Goal: Communication & Community: Participate in discussion

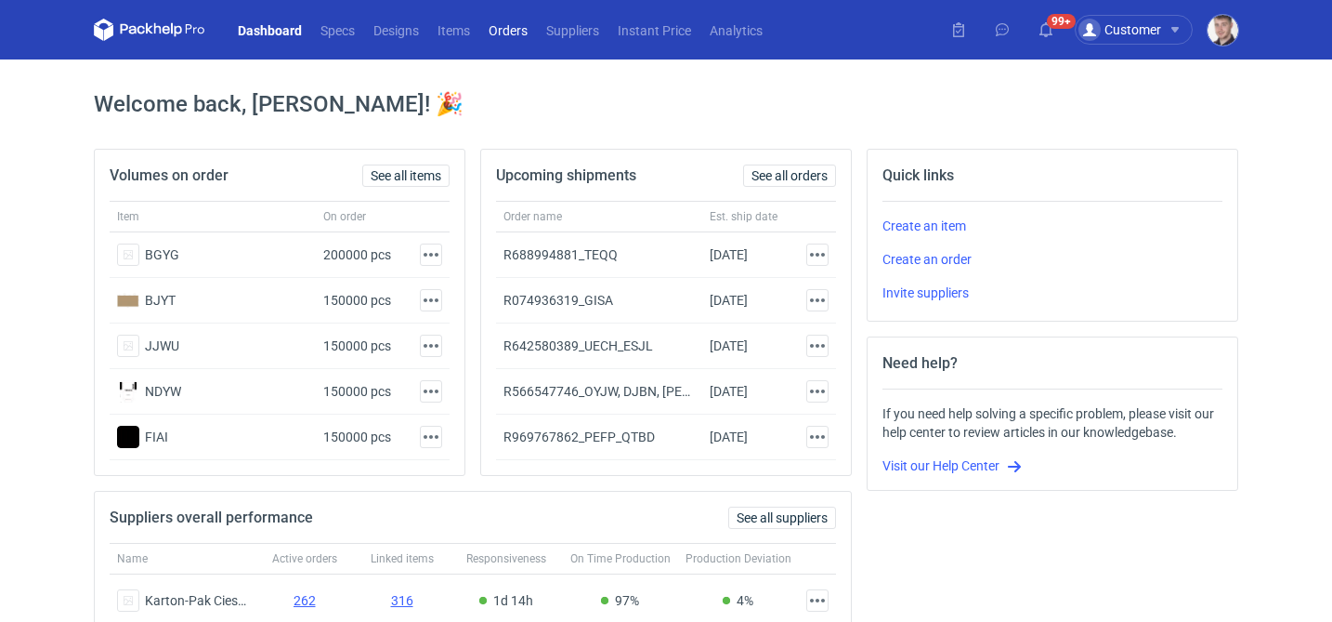
click at [525, 30] on link "Orders" at bounding box center [508, 30] width 58 height 22
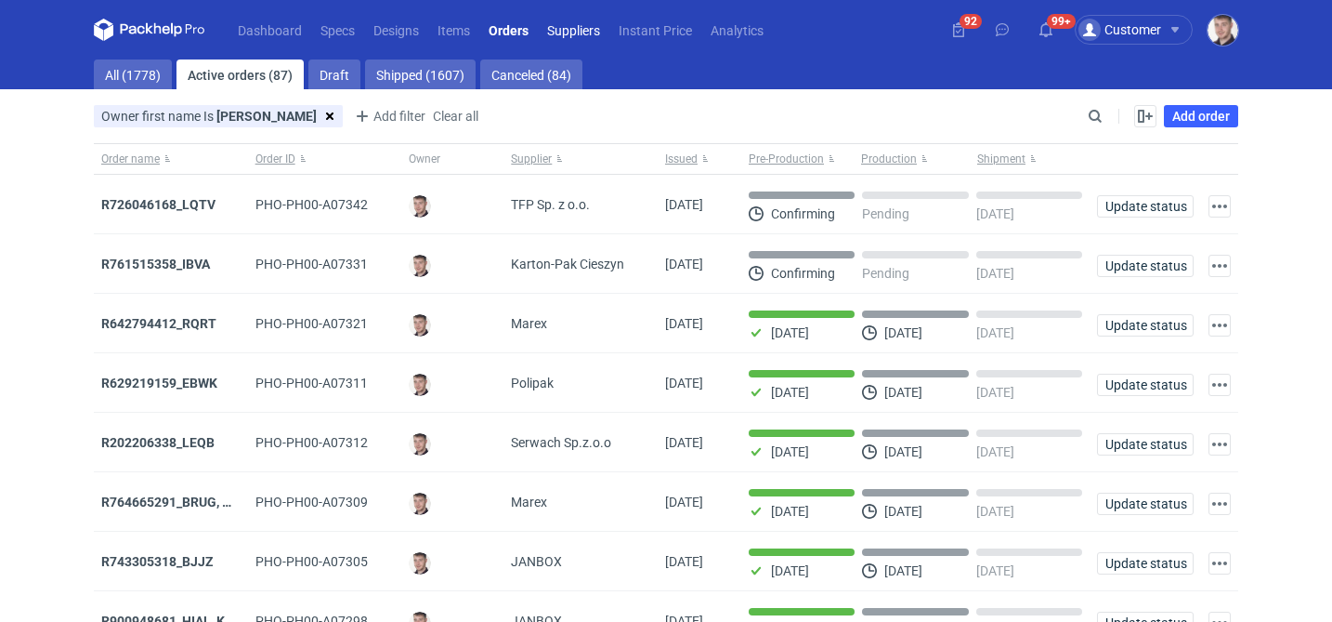
click at [571, 37] on link "Suppliers" at bounding box center [574, 30] width 72 height 22
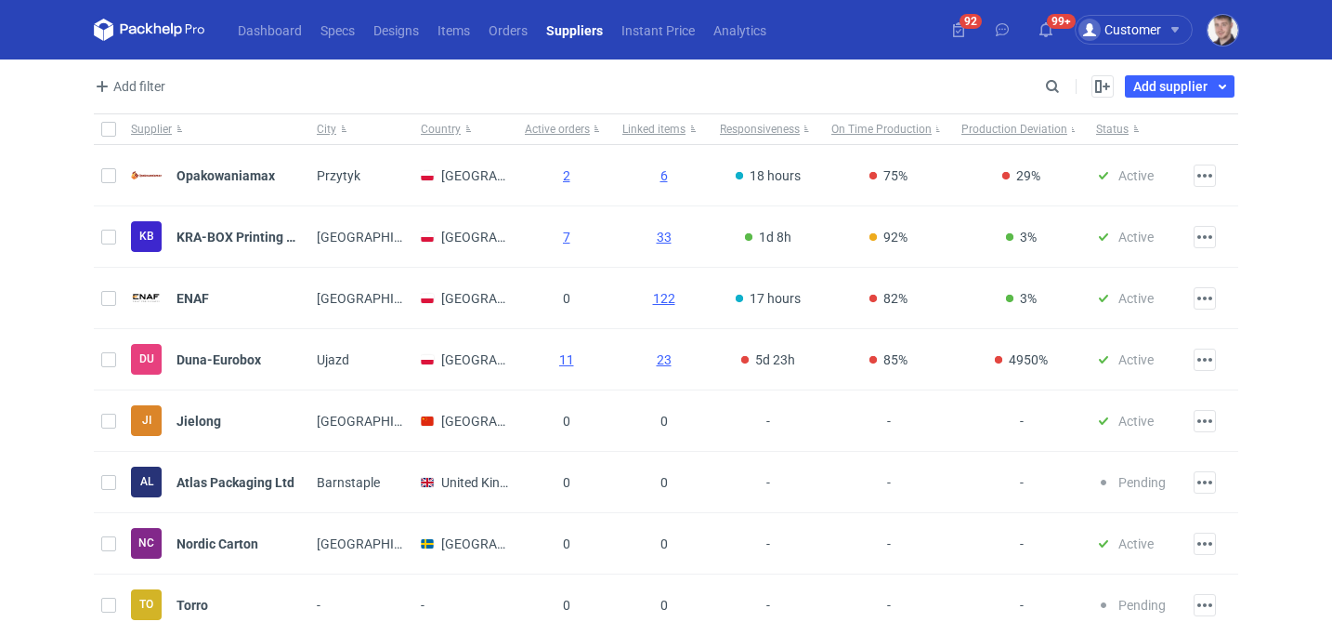
click at [1039, 88] on div "Add filter Supplier City Country" at bounding box center [567, 86] width 947 height 22
click at [1043, 85] on input "Search" at bounding box center [972, 86] width 184 height 22
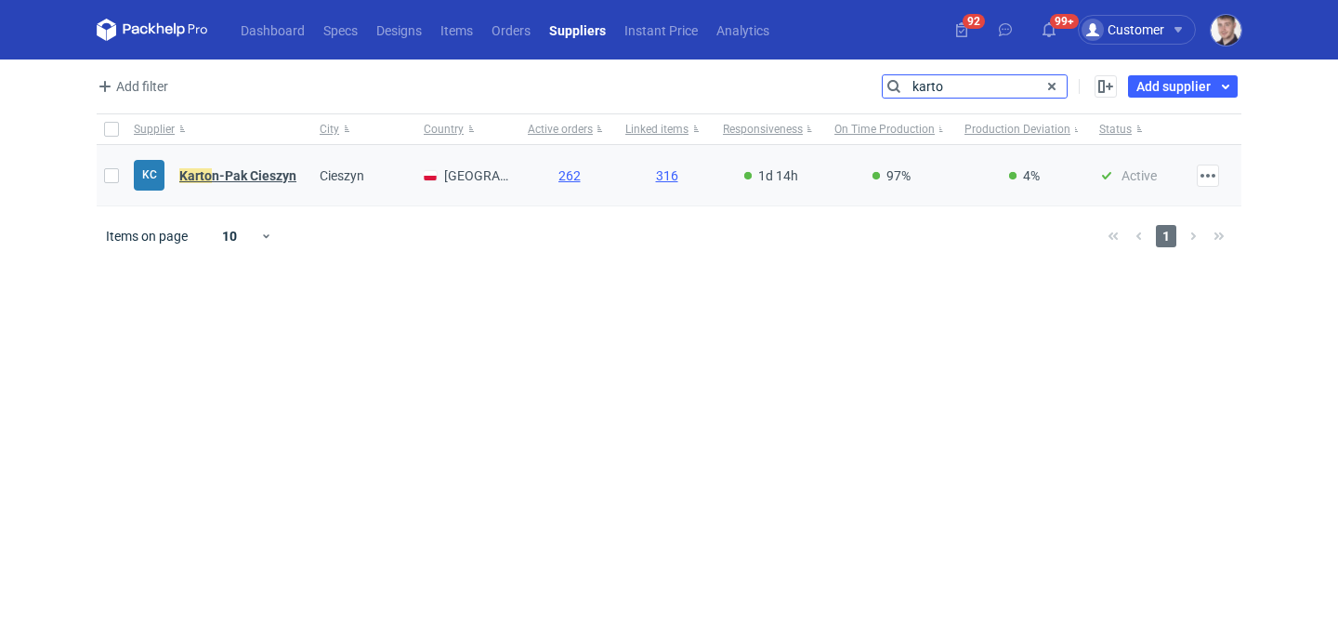
type input "karto"
click at [269, 177] on strong "Karto n-Pak Cieszyn" at bounding box center [237, 175] width 117 height 15
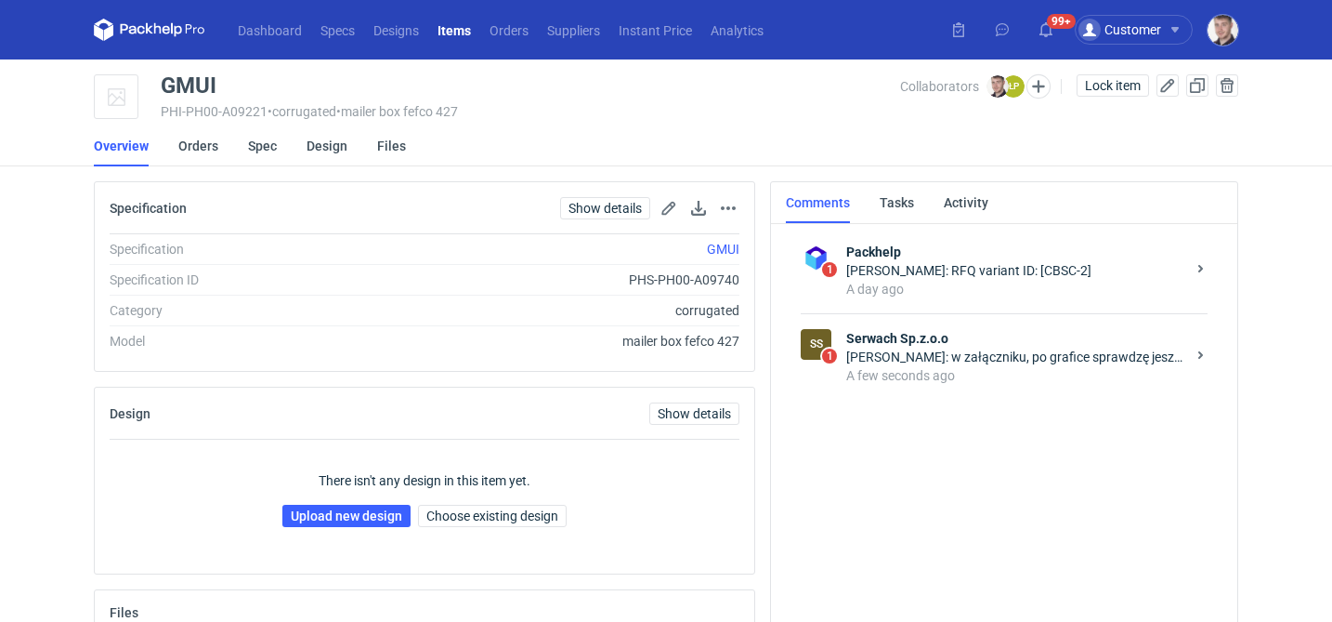
click at [975, 362] on div "Łukasz Postawa: w załączniku, po grafice sprawdzę jeszcze raz wycenę." at bounding box center [1015, 356] width 339 height 19
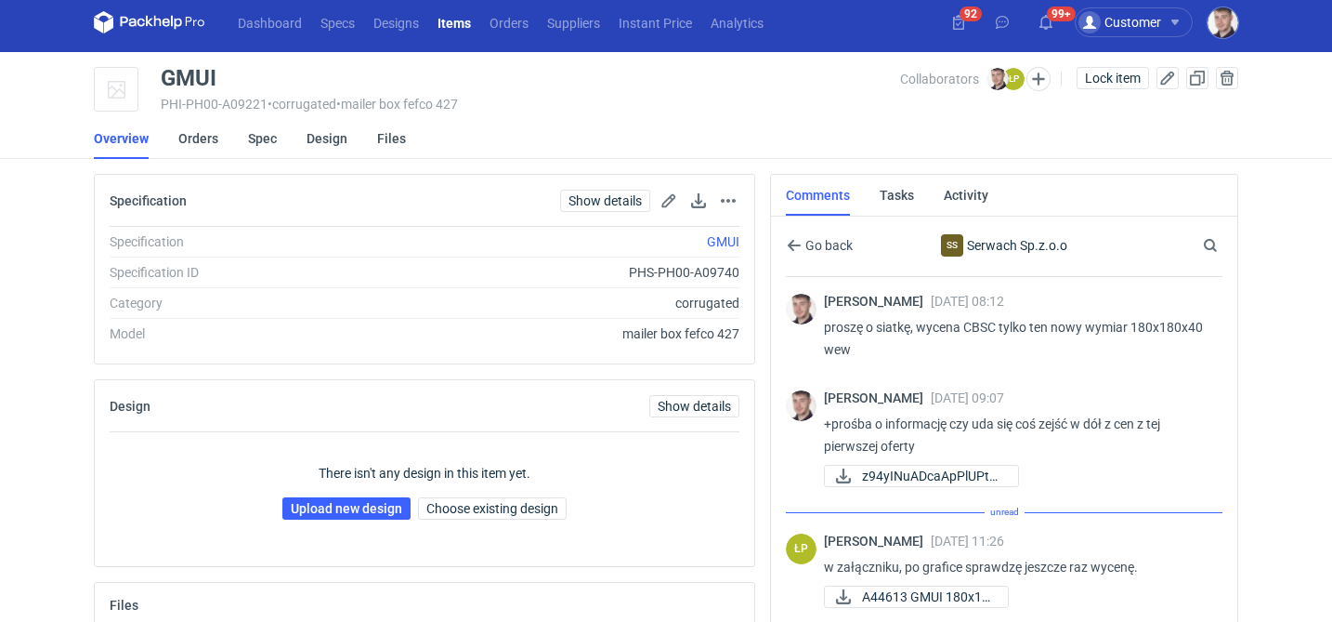
scroll to position [55, 0]
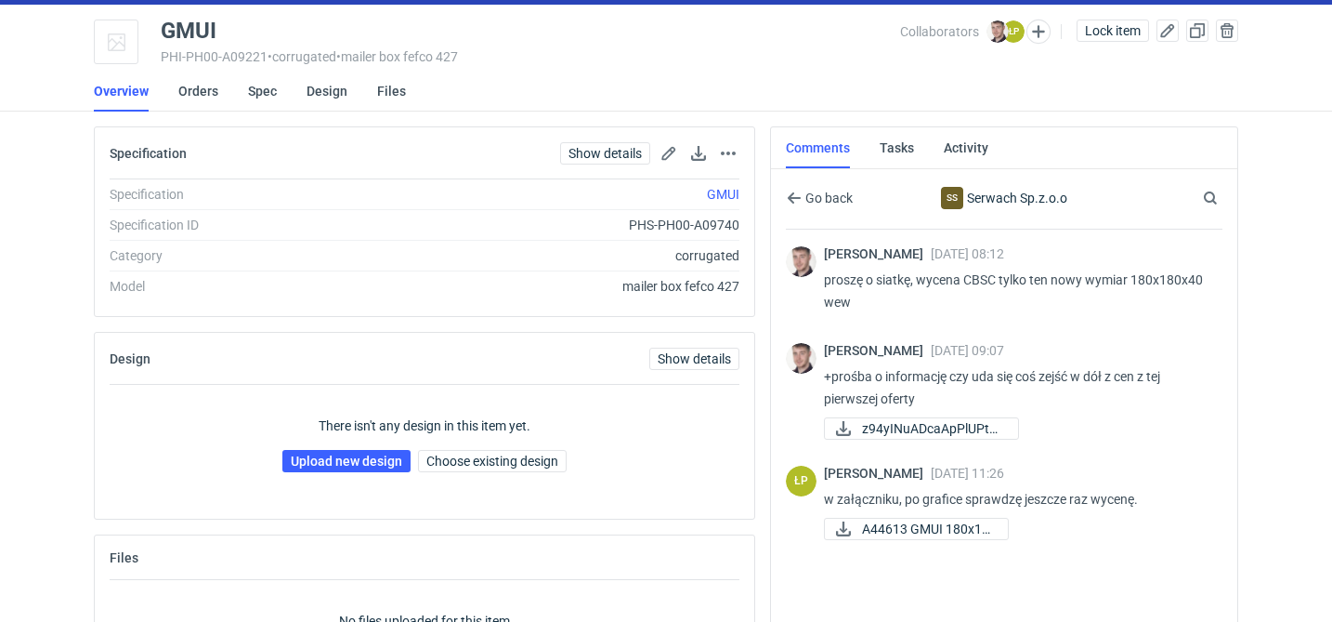
click at [895, 554] on div "Maciej Sikora 07 Oct 2025 08:12 proszę o siatkę, wycena CBSC tylko ten nowy wym…" at bounding box center [1004, 421] width 437 height 385
click at [897, 535] on span "A44613 GMUI 180x18..." at bounding box center [927, 528] width 131 height 20
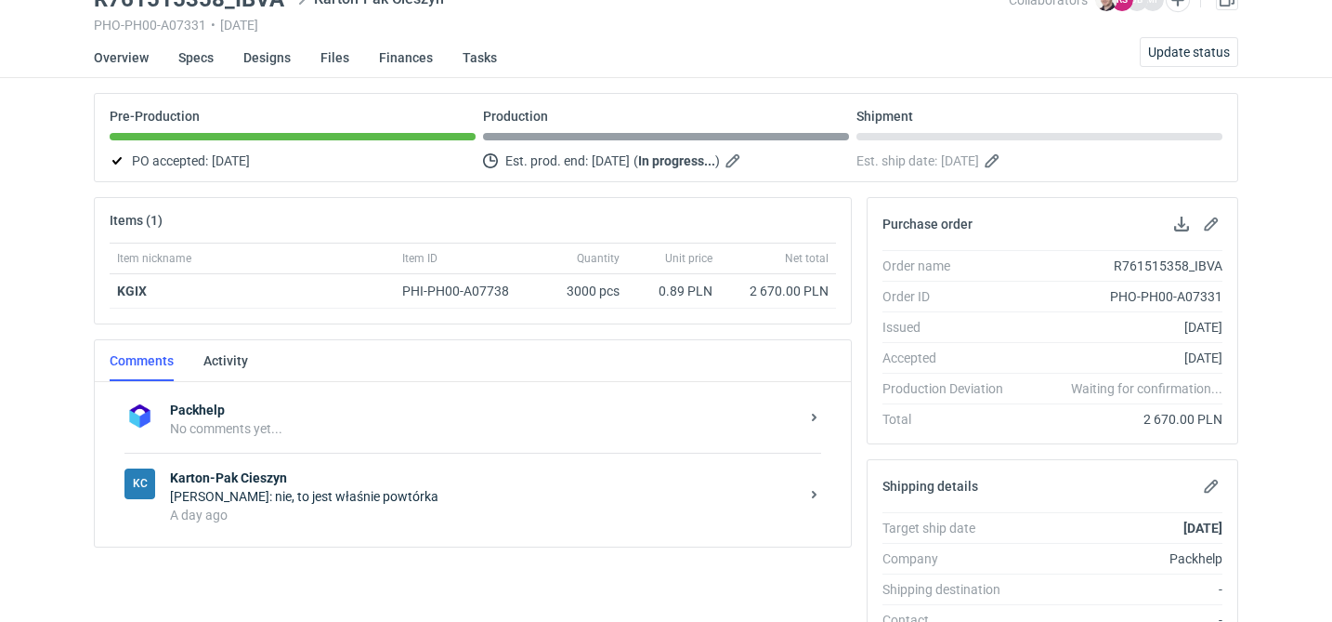
scroll to position [99, 0]
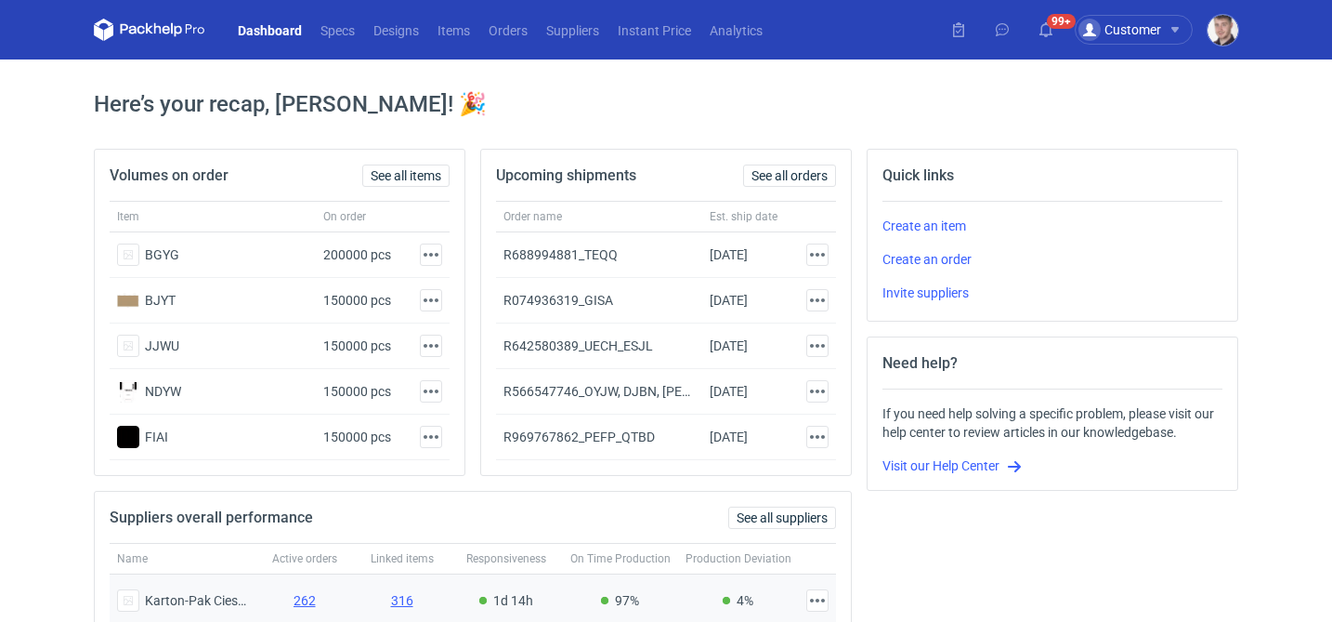
click at [699, 617] on div "4%" at bounding box center [738, 600] width 121 height 53
click at [496, 34] on link "Orders" at bounding box center [508, 30] width 58 height 22
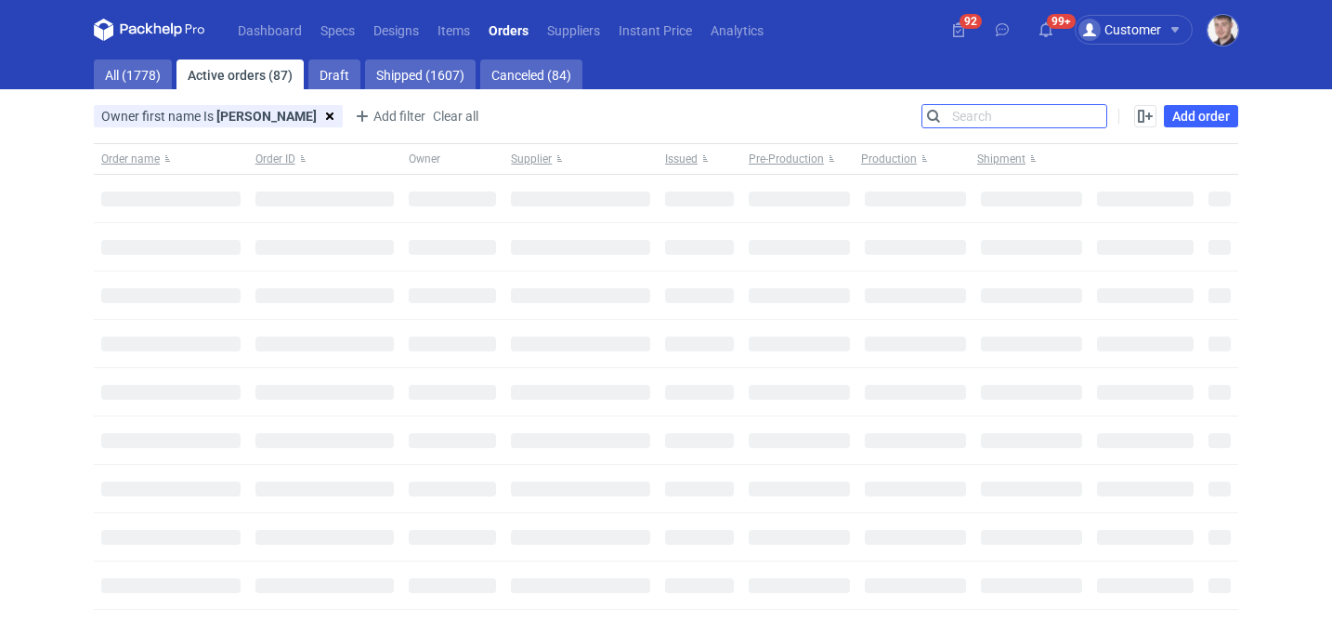
click at [1091, 115] on input "Search" at bounding box center [1015, 116] width 184 height 22
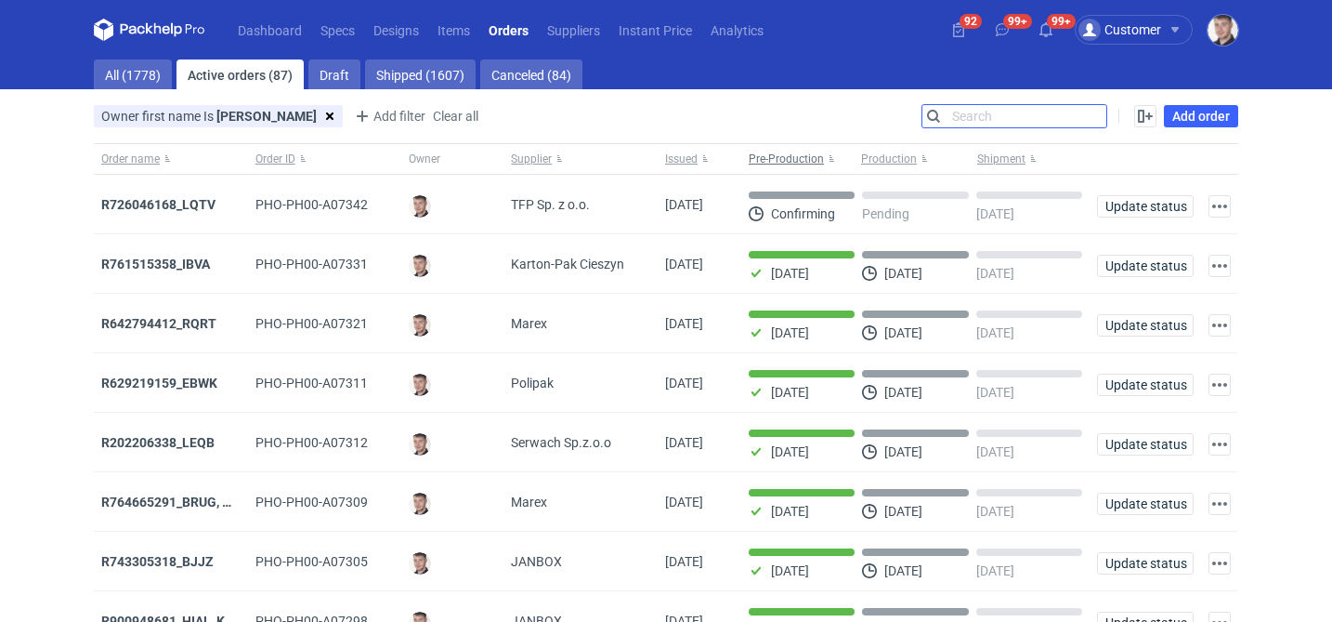
paste input "R566547746"
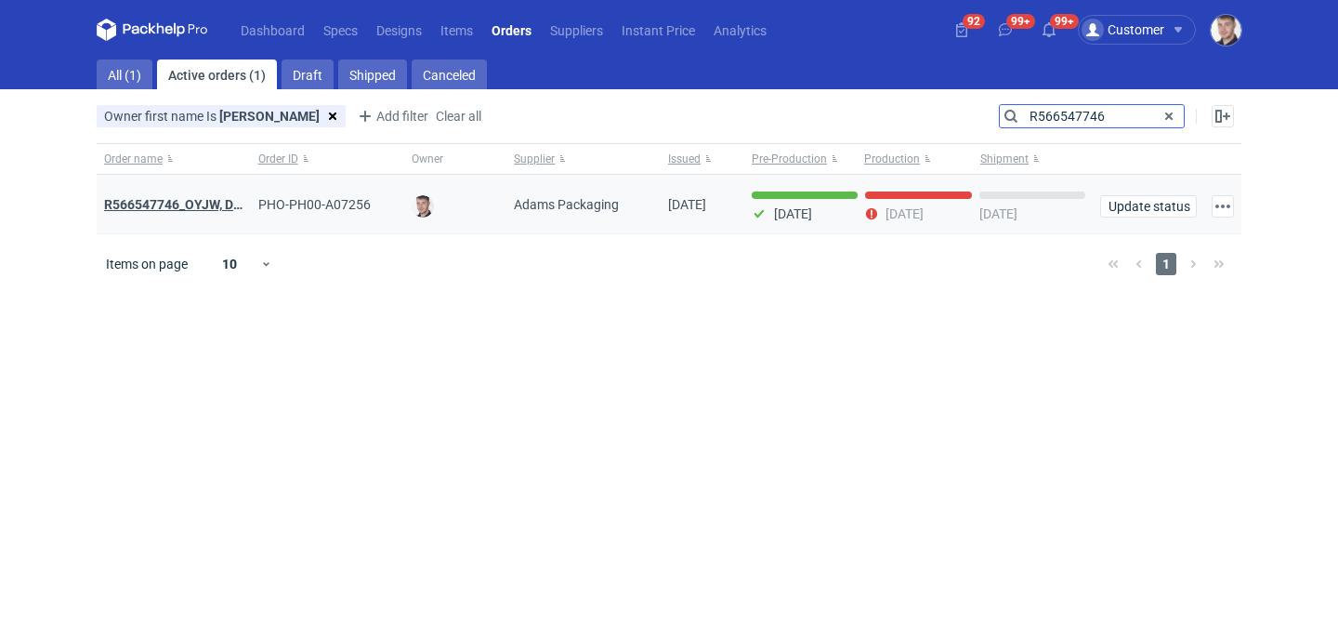
type input "R566547746"
click at [197, 200] on strong "R566547746_OYJW, DJBN, [PERSON_NAME], [PERSON_NAME], OYBW, UUIL" at bounding box center [324, 204] width 441 height 15
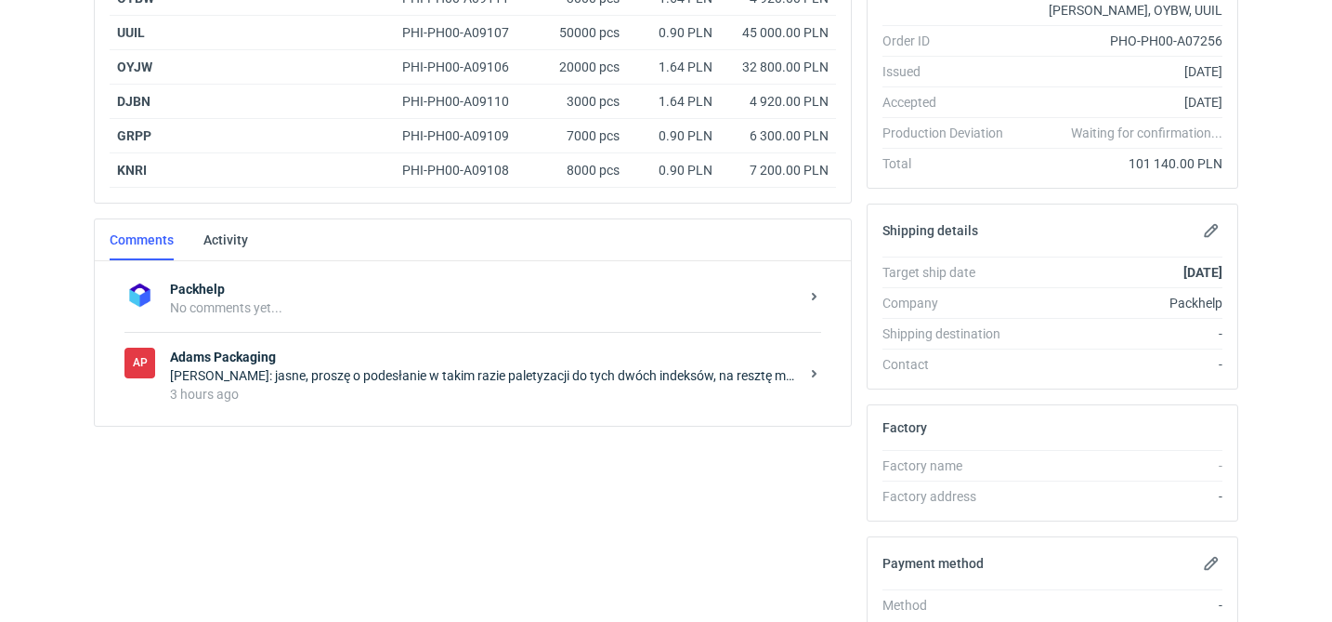
click at [468, 379] on div "Maciej Sikora: jasne, proszę o podesłanie w takim razie paletyzacji do tych dwó…" at bounding box center [484, 375] width 629 height 19
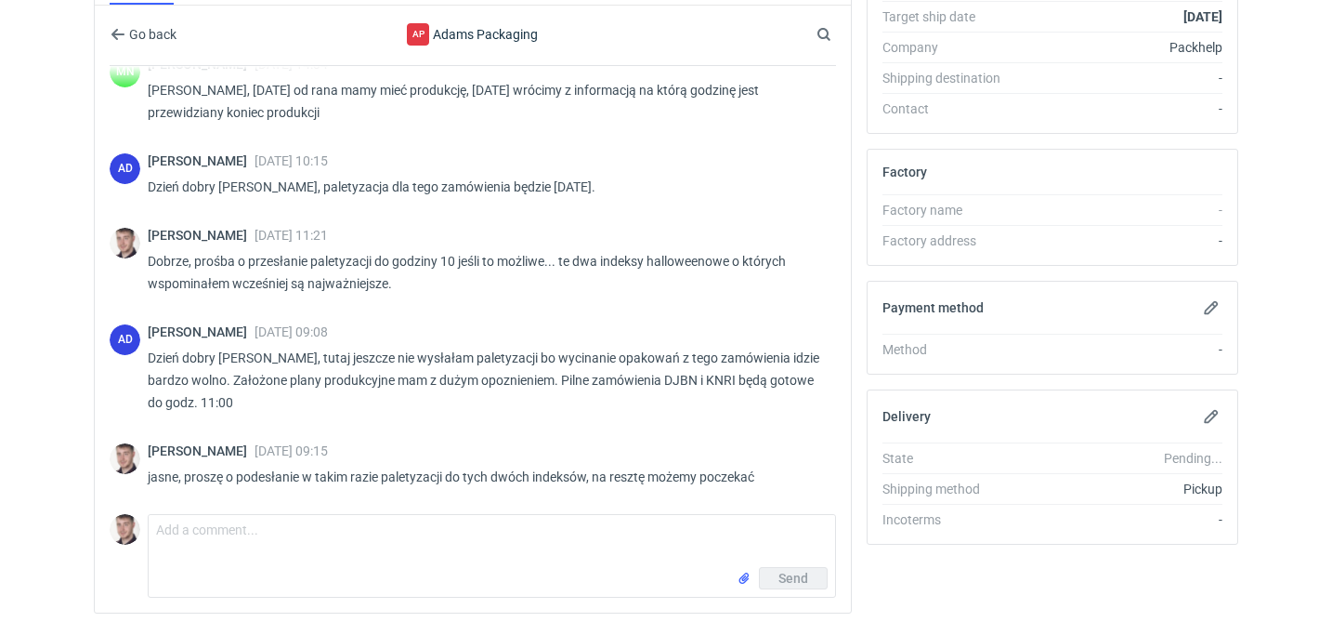
scroll to position [650, 0]
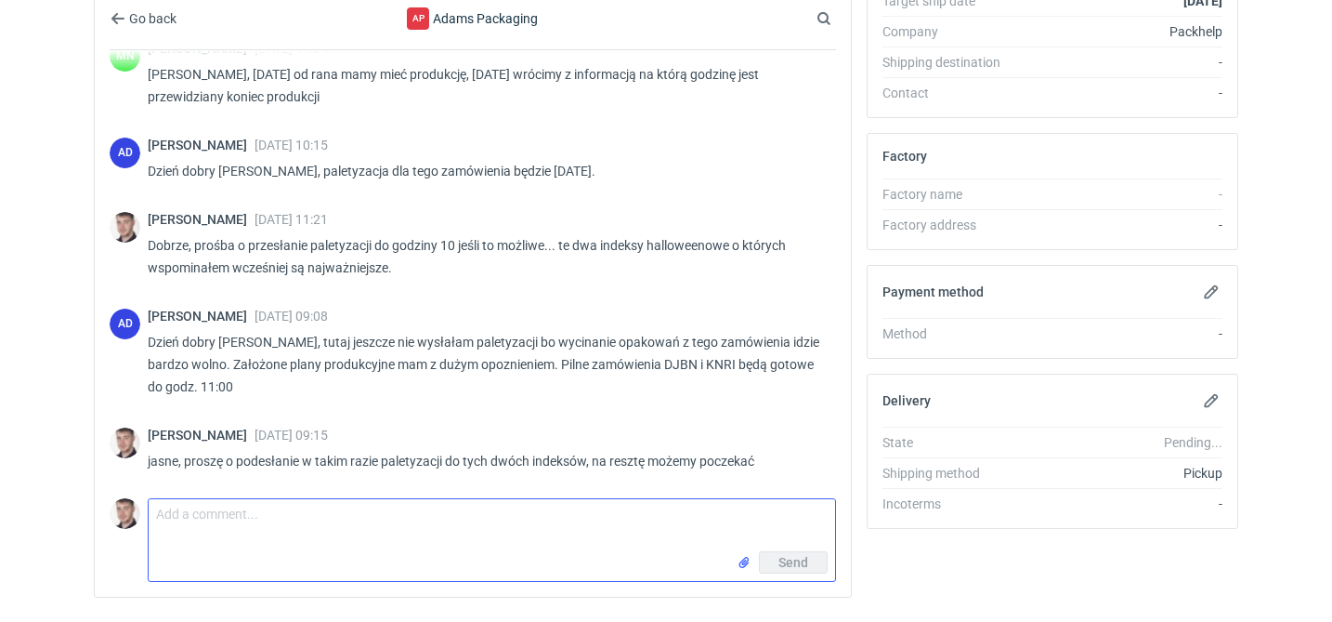
click at [341, 500] on textarea "Comment message" at bounding box center [492, 525] width 687 height 52
type textarea "Pani Anito mamy już paletyzacje do tych dwóch indeksów ?"
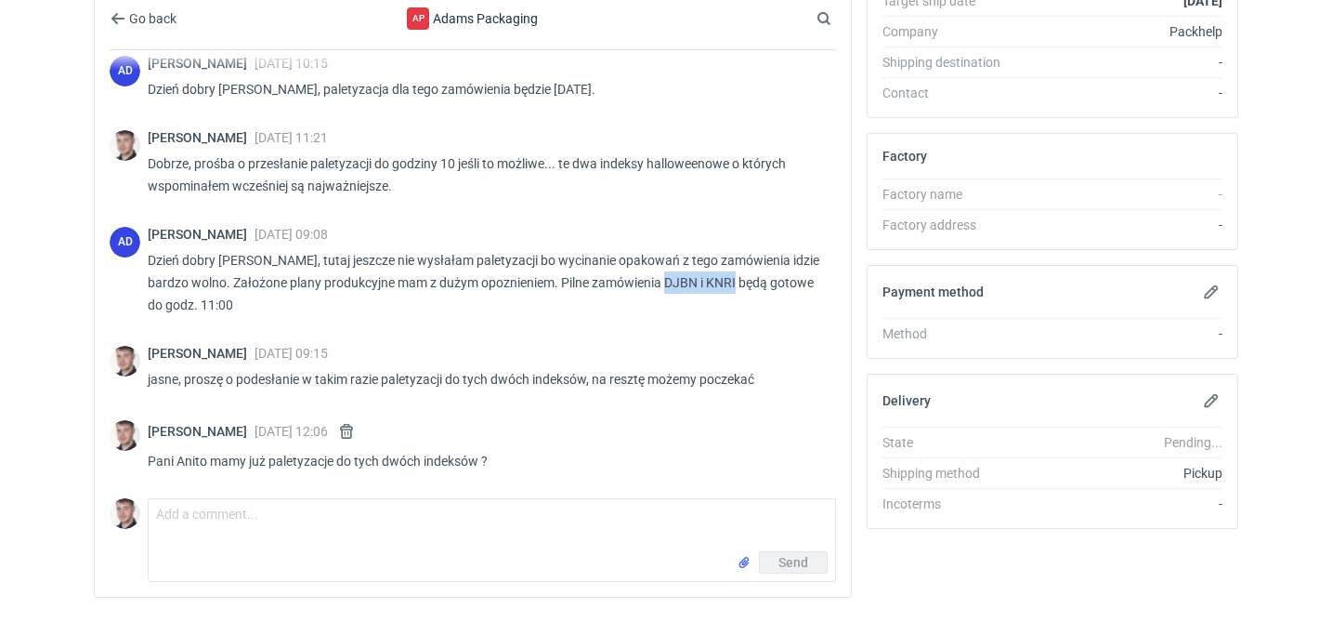
drag, startPoint x: 667, startPoint y: 282, endPoint x: 739, endPoint y: 280, distance: 72.5
click at [739, 280] on p "Dzień dobry Panie Macieju, tutaj jeszcze nie wysłałam paletyzacji bo wycinanie …" at bounding box center [485, 282] width 674 height 67
copy p "DJBN i KNRI"
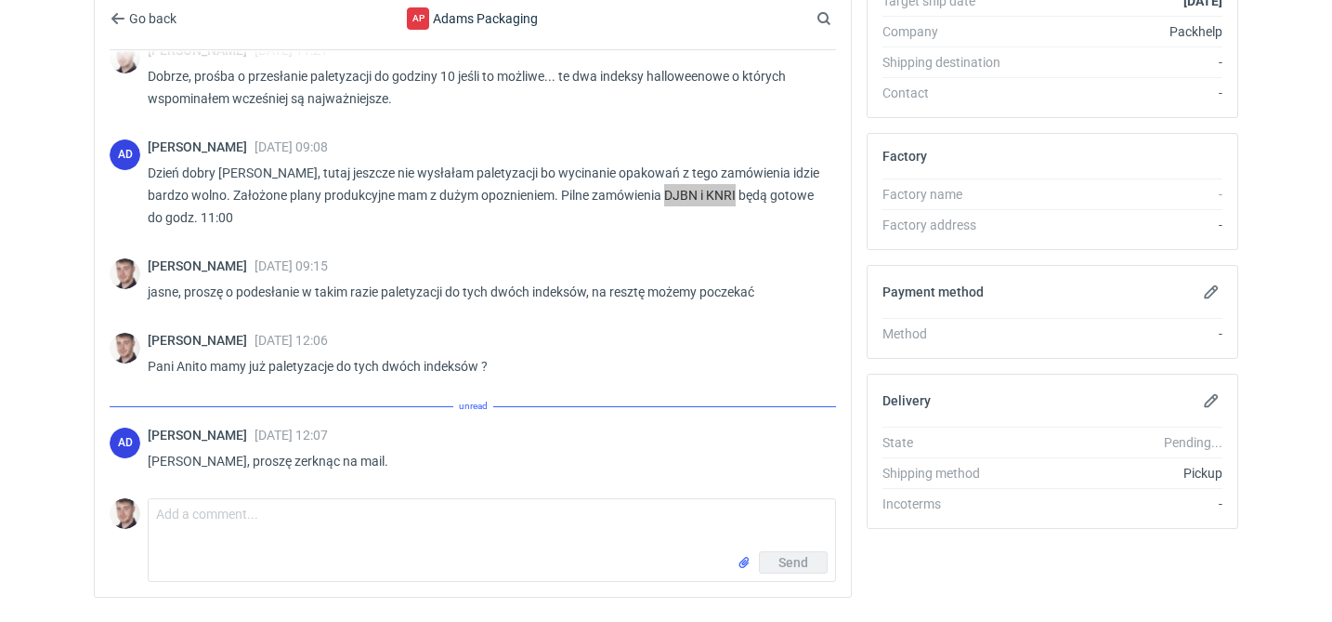
scroll to position [1525, 0]
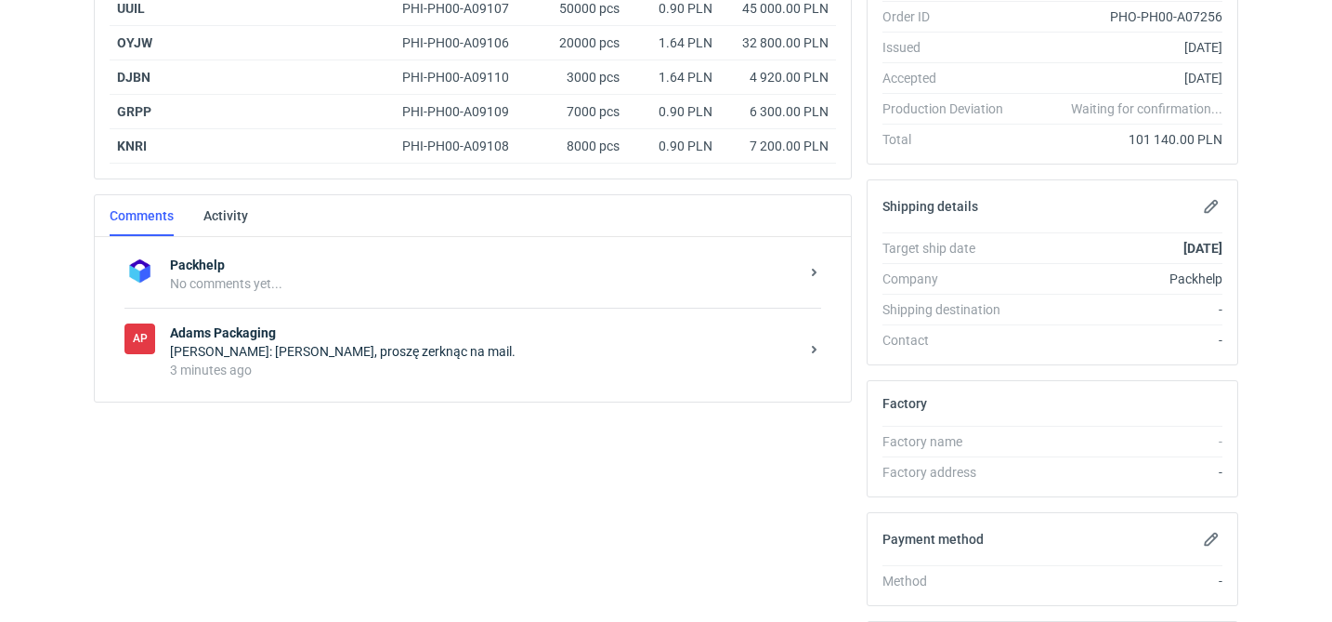
click at [427, 374] on div "3 minutes ago" at bounding box center [484, 369] width 629 height 19
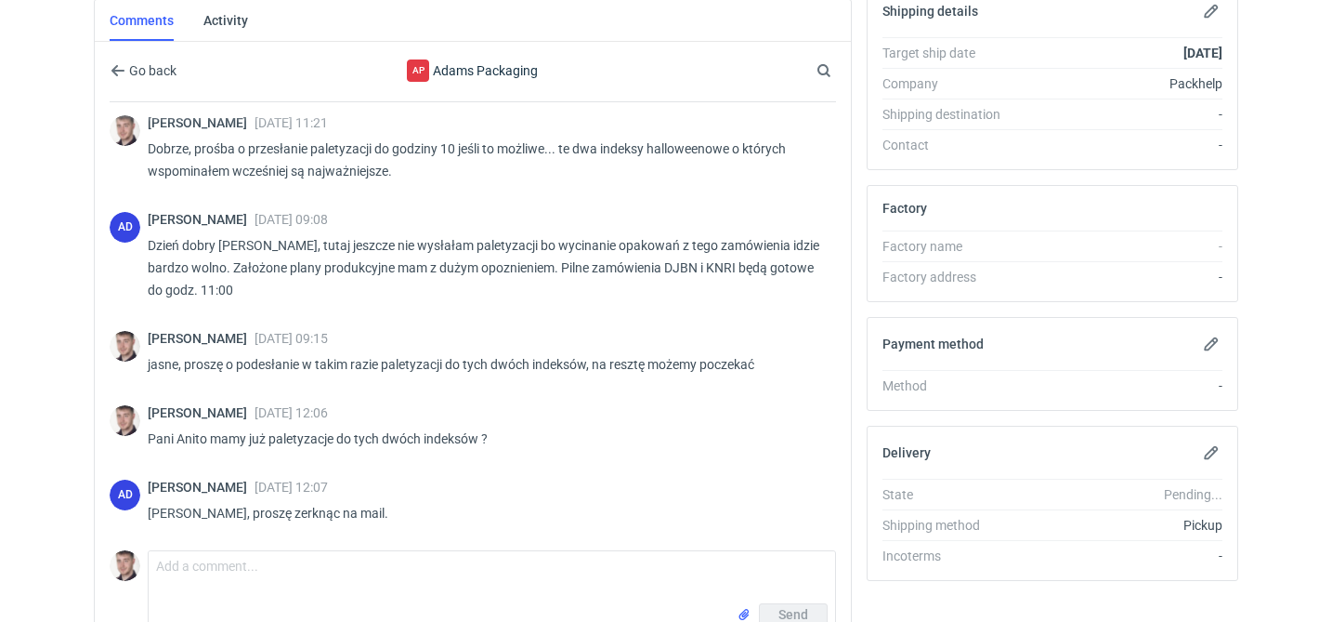
scroll to position [700, 0]
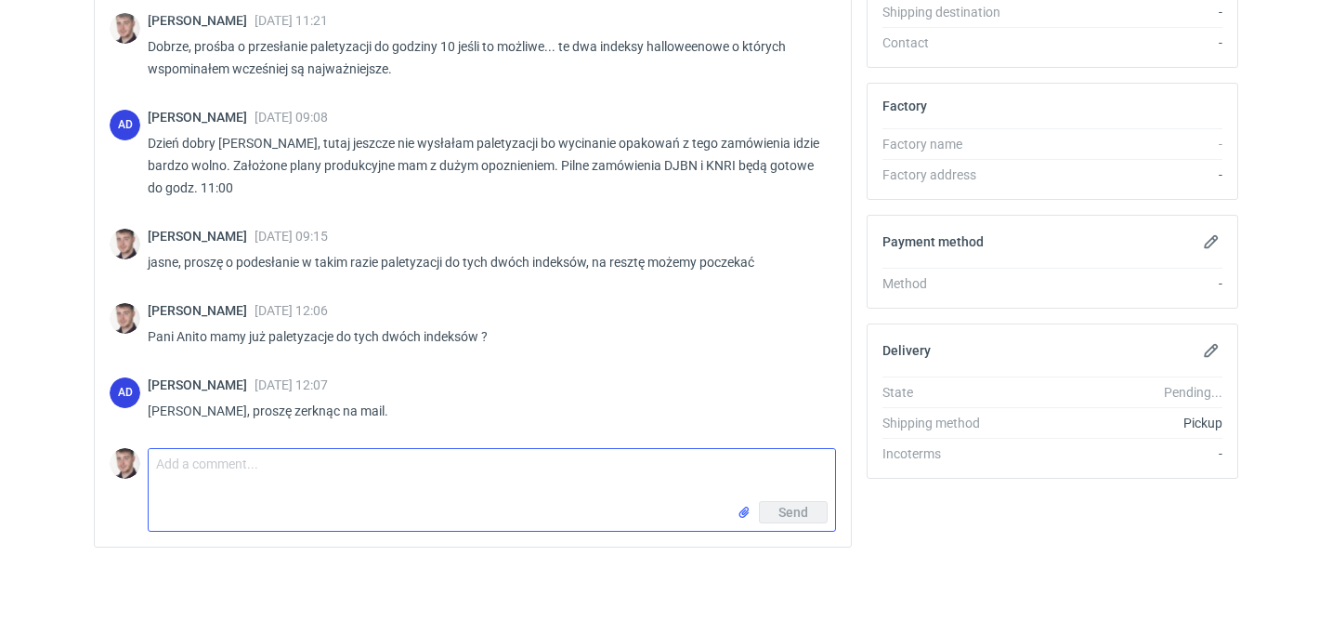
click at [268, 460] on textarea "Comment message" at bounding box center [492, 475] width 687 height 52
type textarea "mam dzięki"
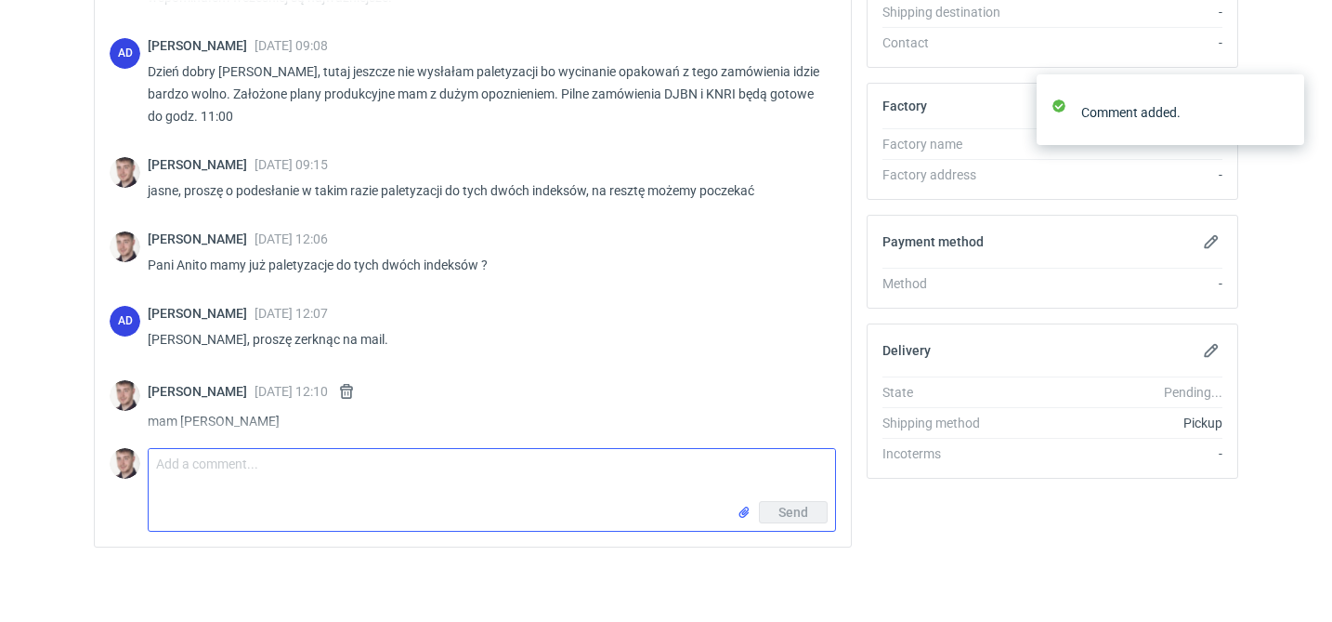
scroll to position [1356, 0]
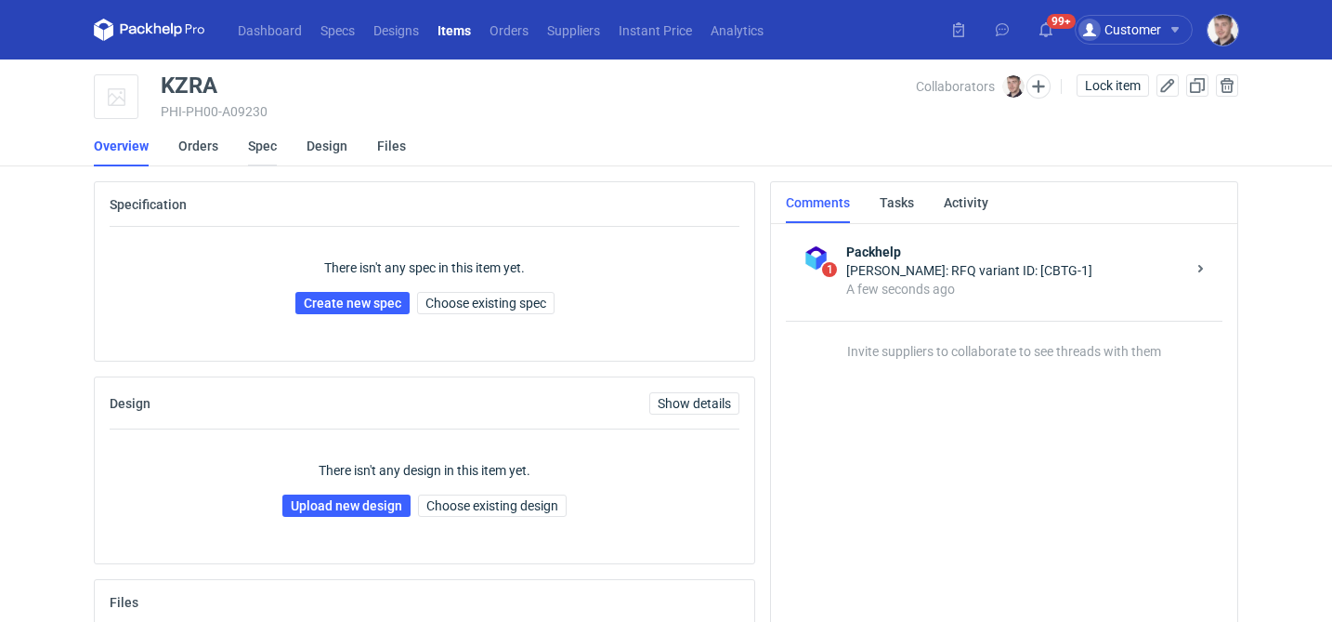
click at [257, 144] on link "Spec" at bounding box center [262, 145] width 29 height 41
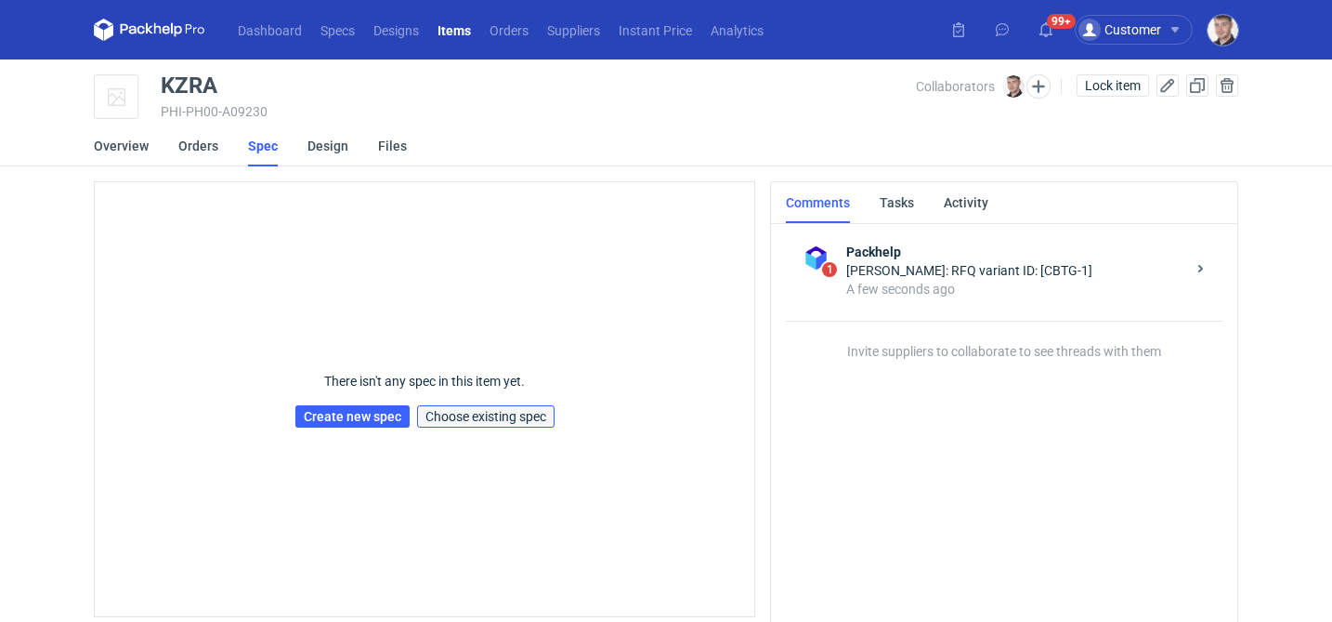
click at [446, 415] on span "Choose existing spec" at bounding box center [485, 416] width 121 height 13
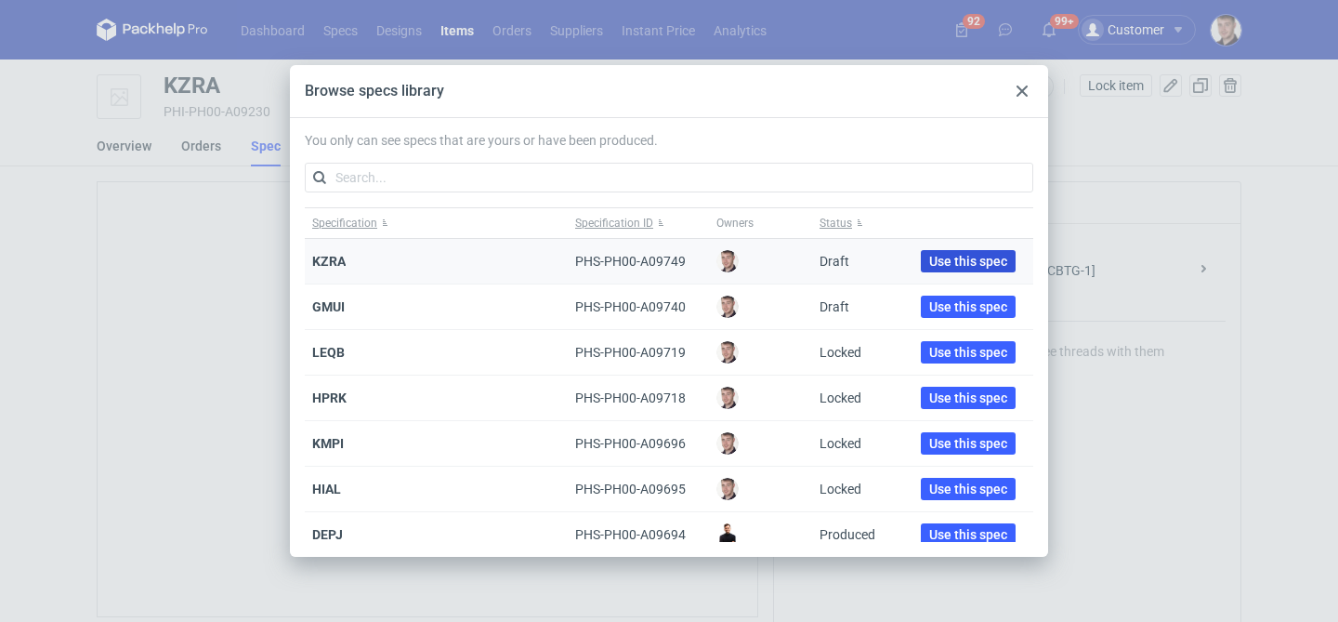
click at [936, 263] on span "Use this spec" at bounding box center [968, 261] width 78 height 13
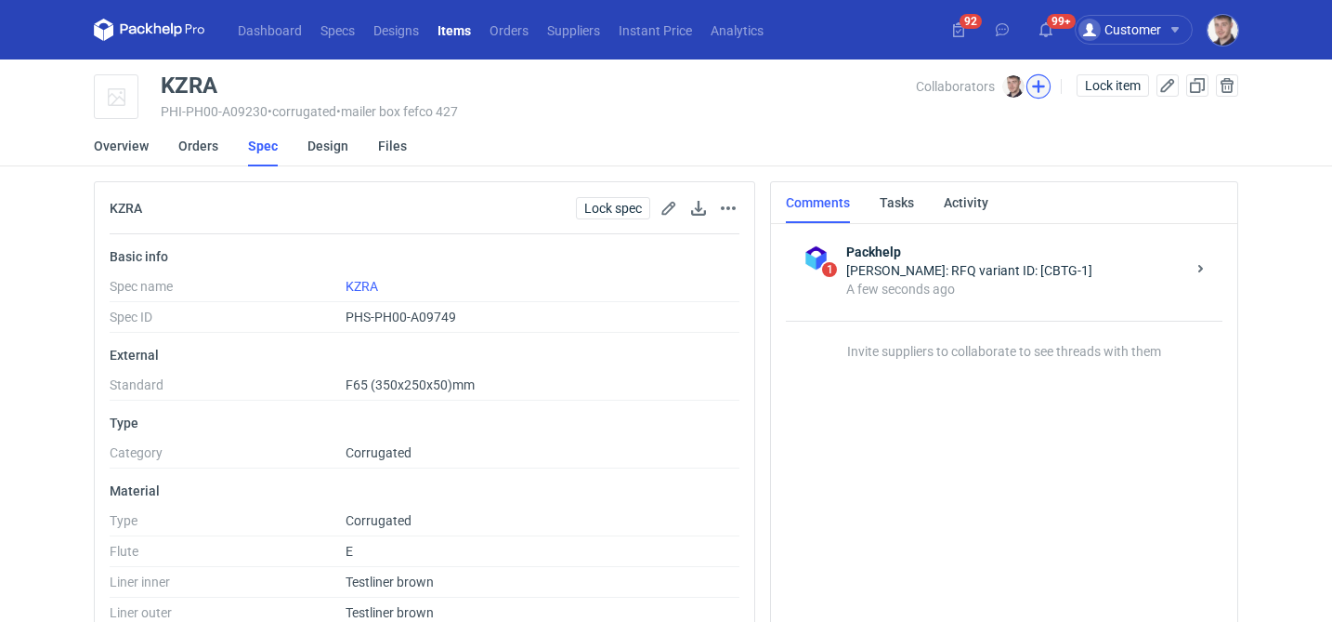
click at [1045, 86] on button "button" at bounding box center [1039, 86] width 24 height 24
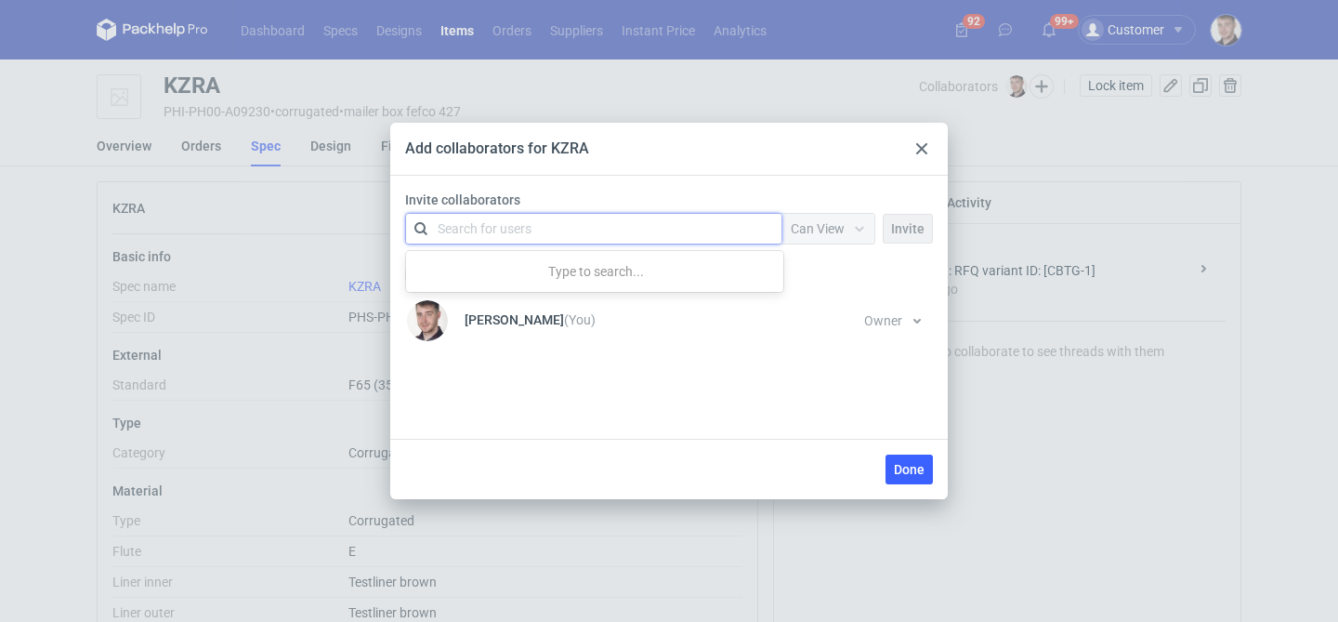
click at [697, 227] on div "Search for users" at bounding box center [589, 229] width 323 height 26
type input "ada"
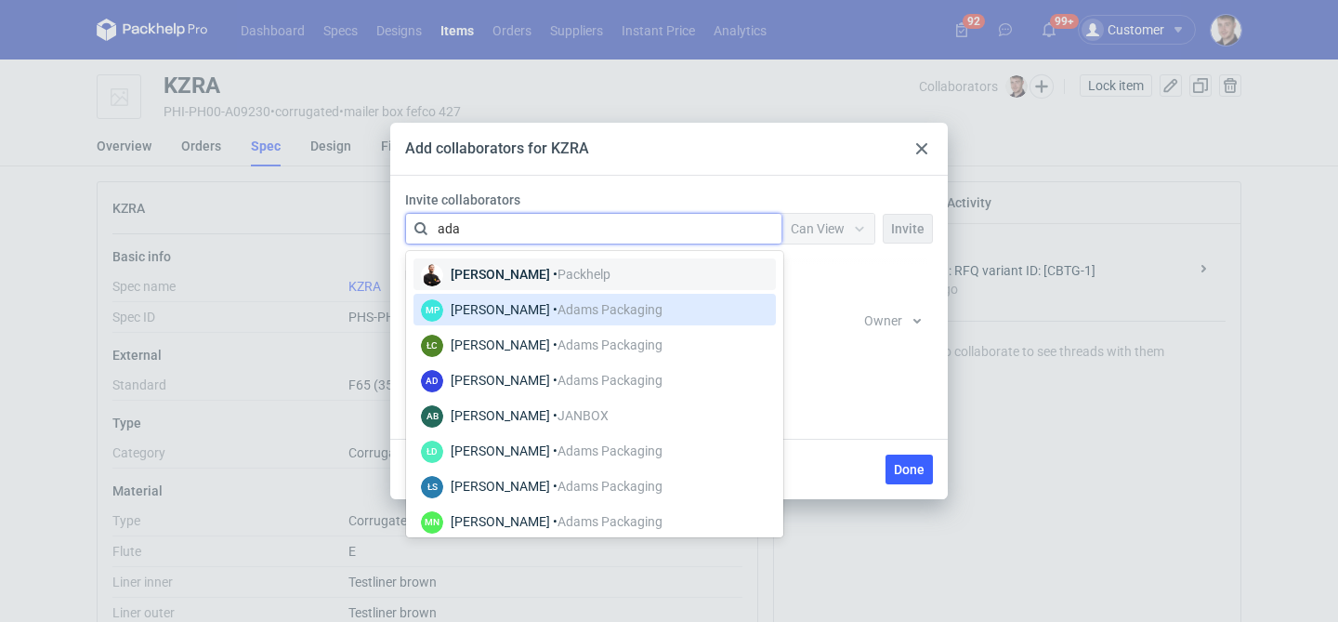
click at [607, 319] on div "MP Martyna Paroń • Adams Packaging" at bounding box center [542, 309] width 242 height 24
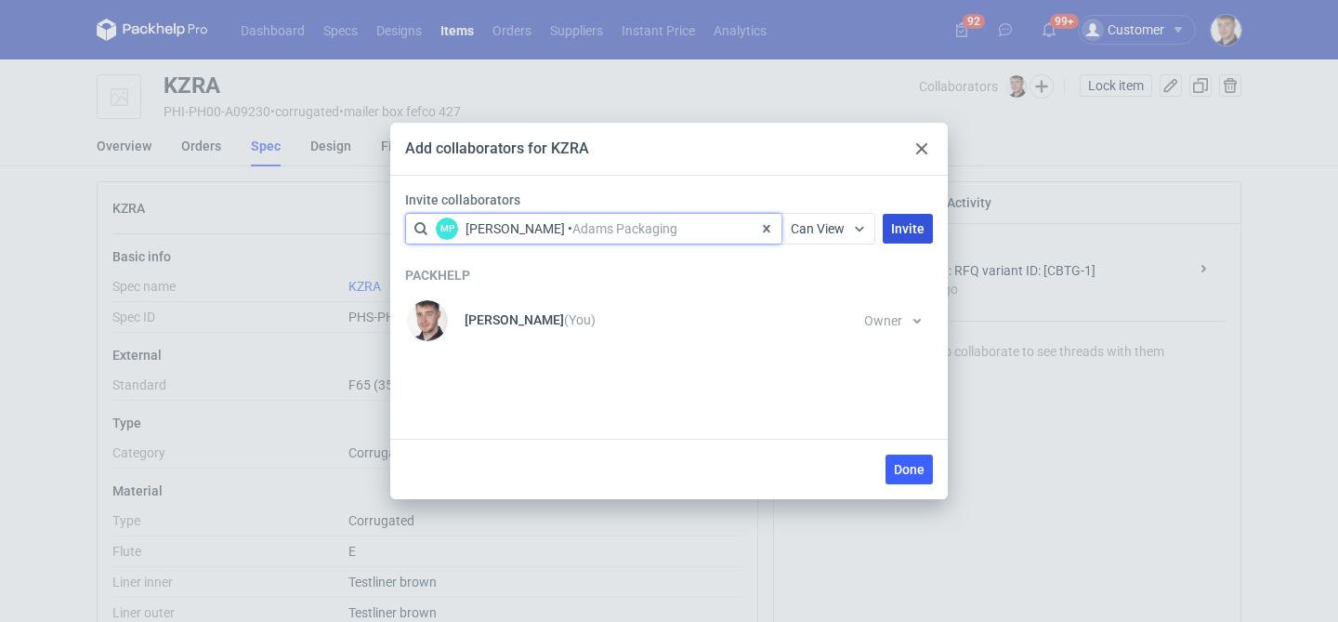
click at [903, 223] on span "Invite" at bounding box center [907, 228] width 33 height 13
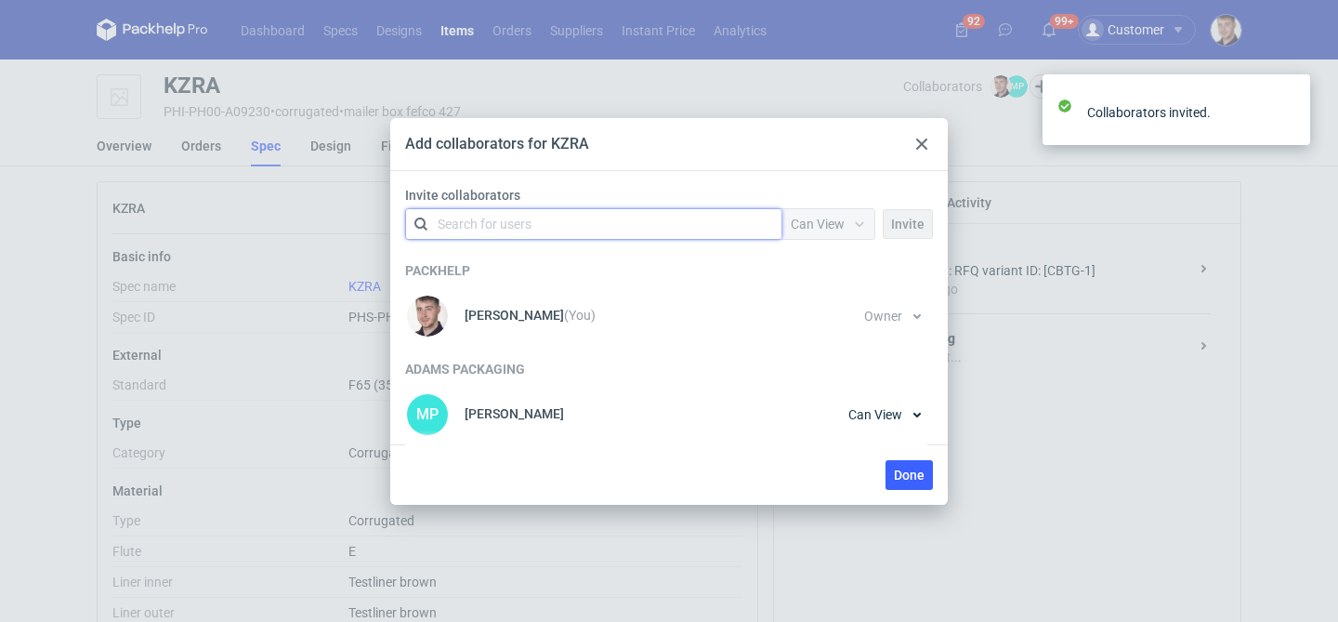
click at [592, 220] on div "Search for users" at bounding box center [589, 224] width 323 height 26
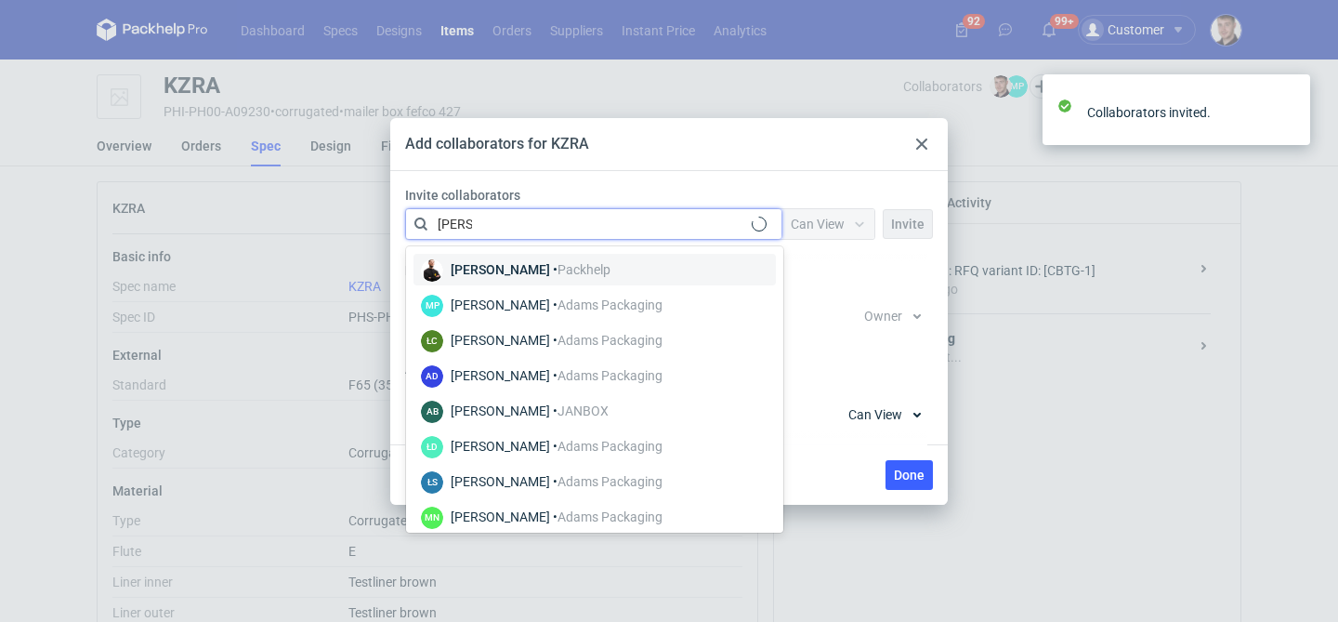
type input "adams"
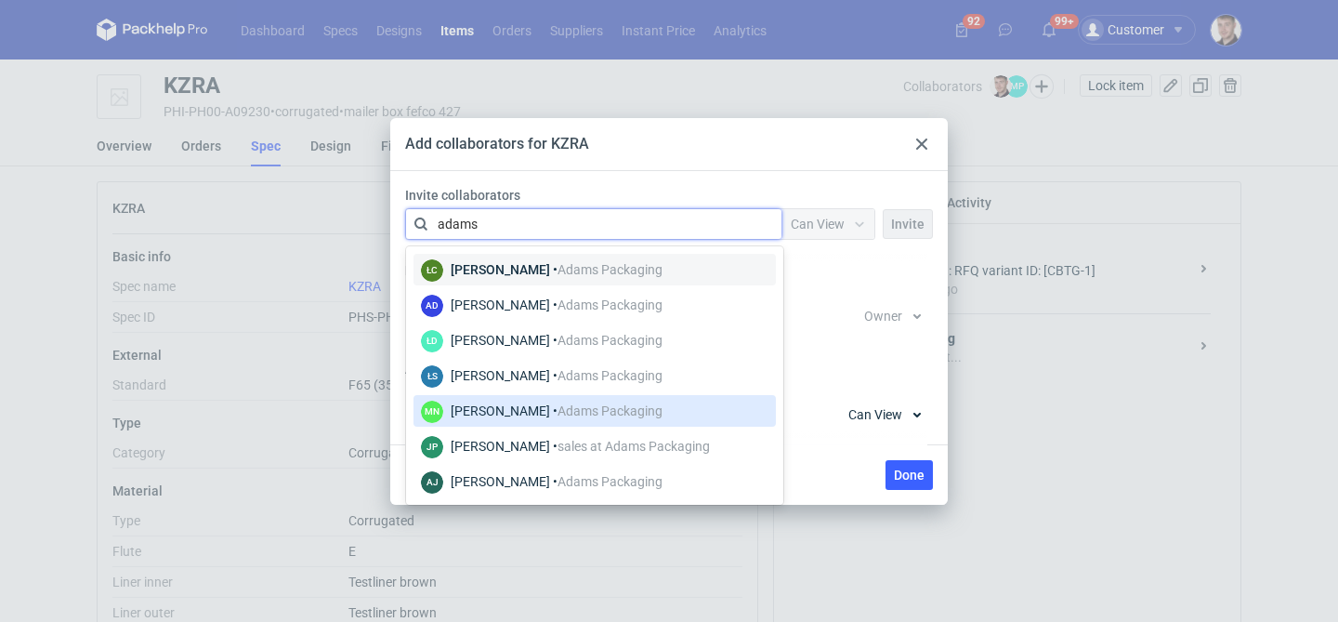
click at [527, 407] on div "Małgorzata Nowotna • Adams Packaging" at bounding box center [557, 410] width 212 height 19
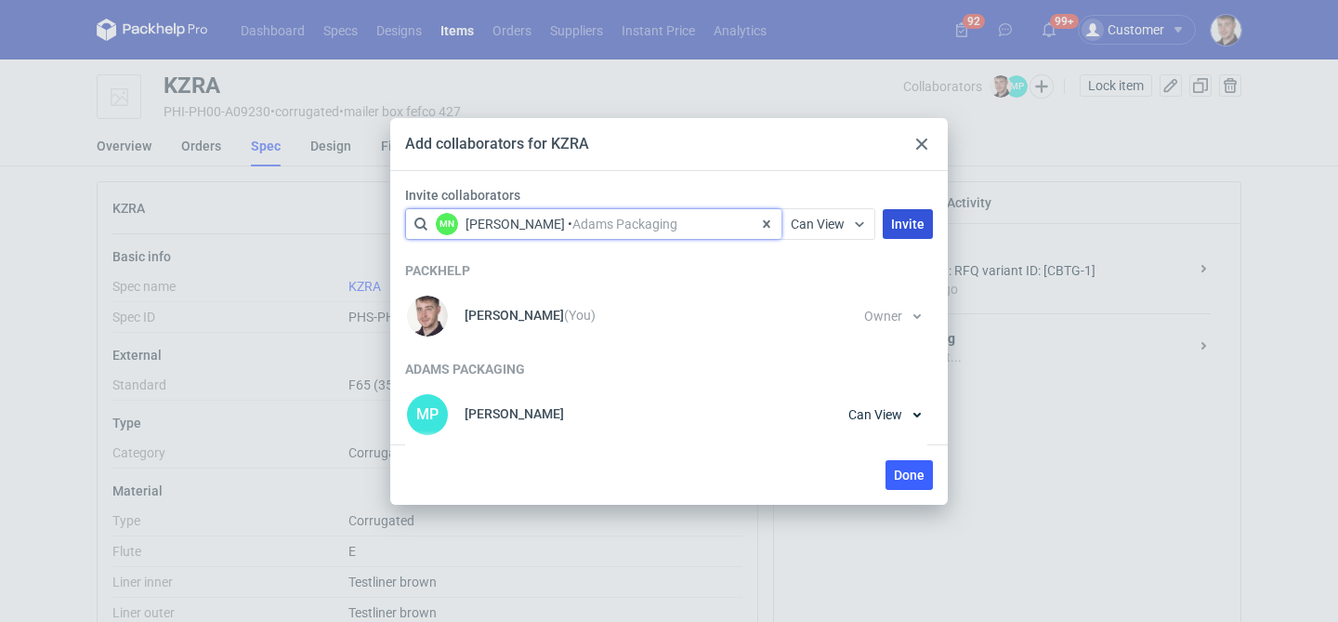
click at [912, 217] on span "Invite" at bounding box center [907, 223] width 33 height 13
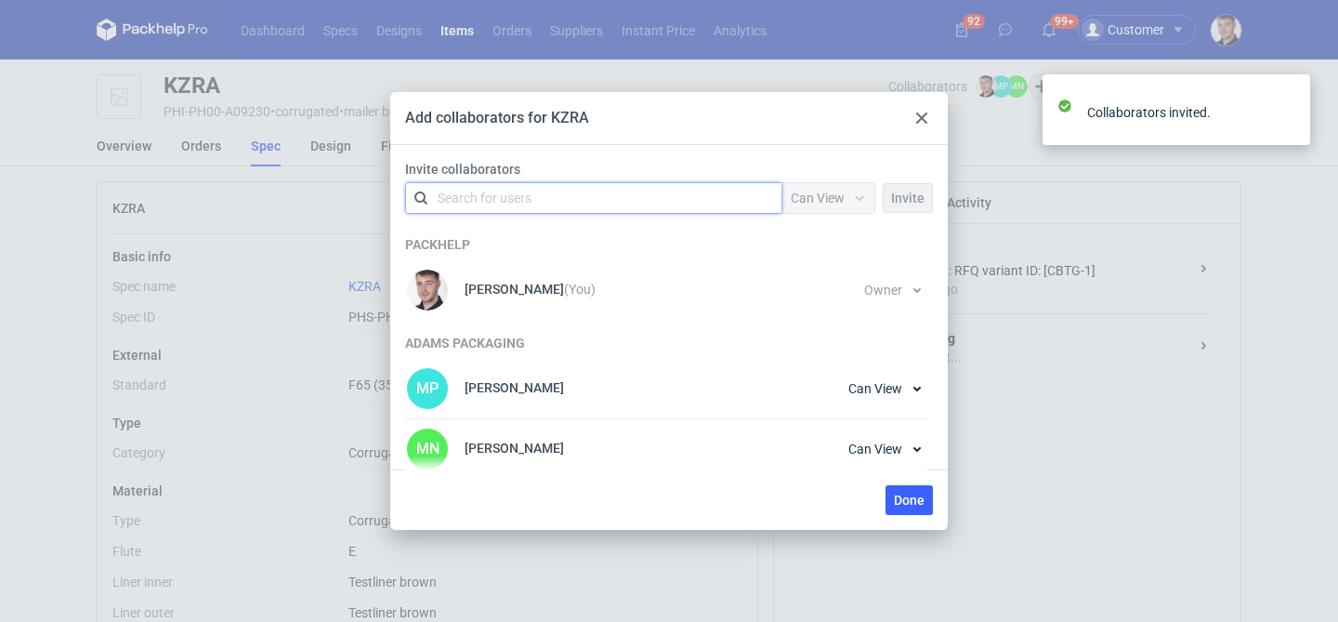
click at [586, 199] on div "Search for users" at bounding box center [589, 198] width 323 height 26
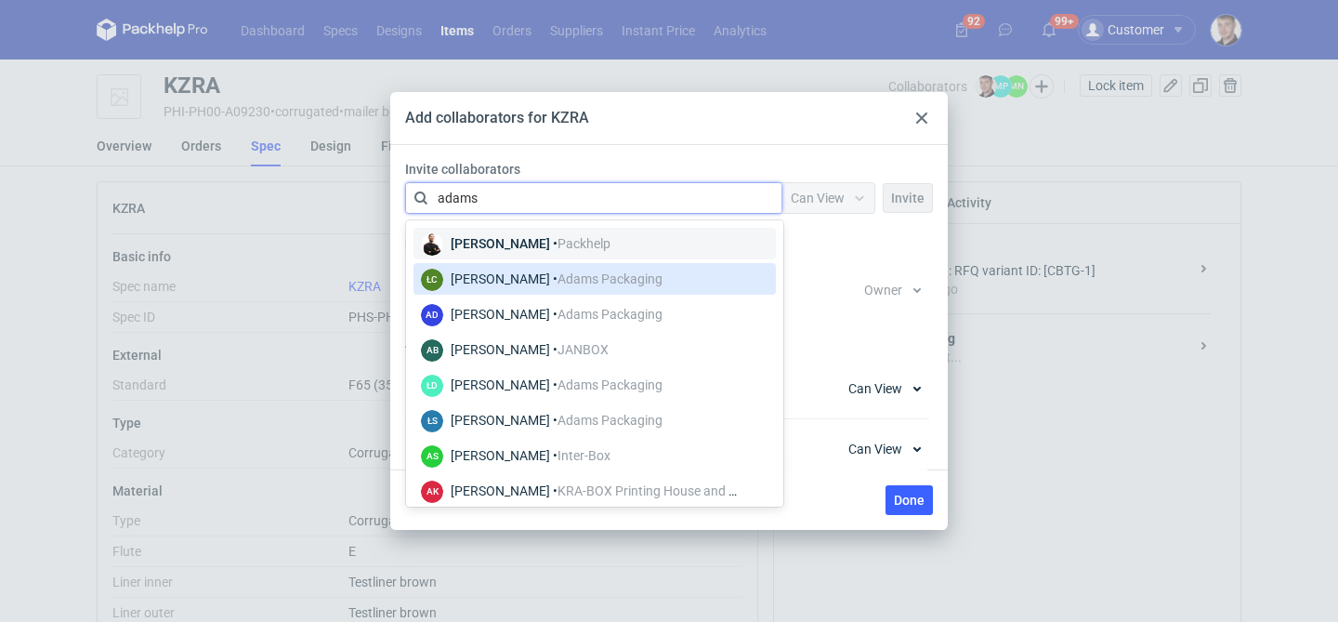
type input "adams"
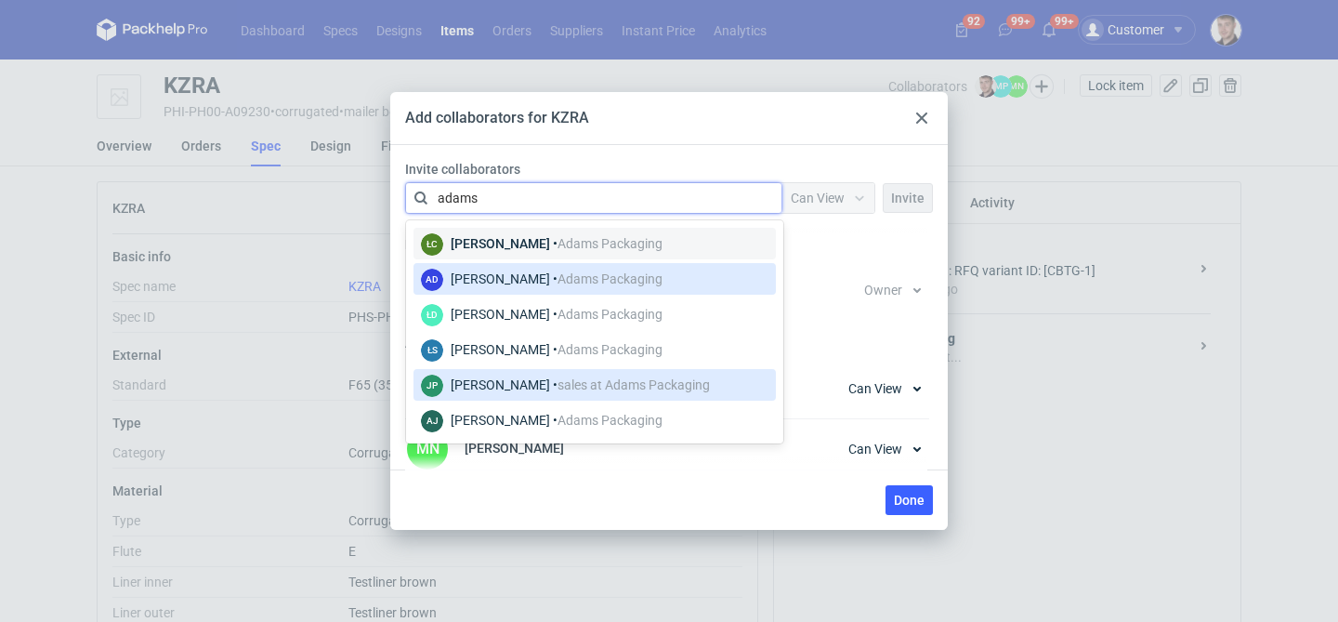
click at [557, 391] on span "sales at Adams Packaging" at bounding box center [633, 384] width 152 height 15
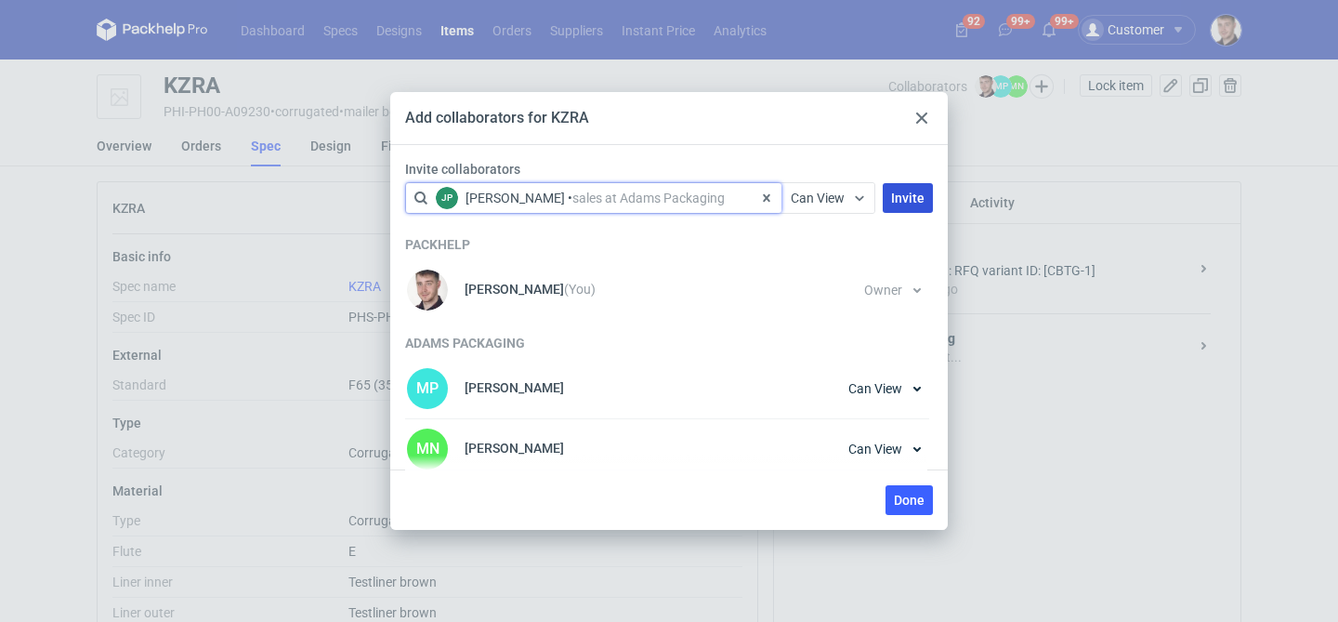
click at [896, 200] on span "Invite" at bounding box center [907, 197] width 33 height 13
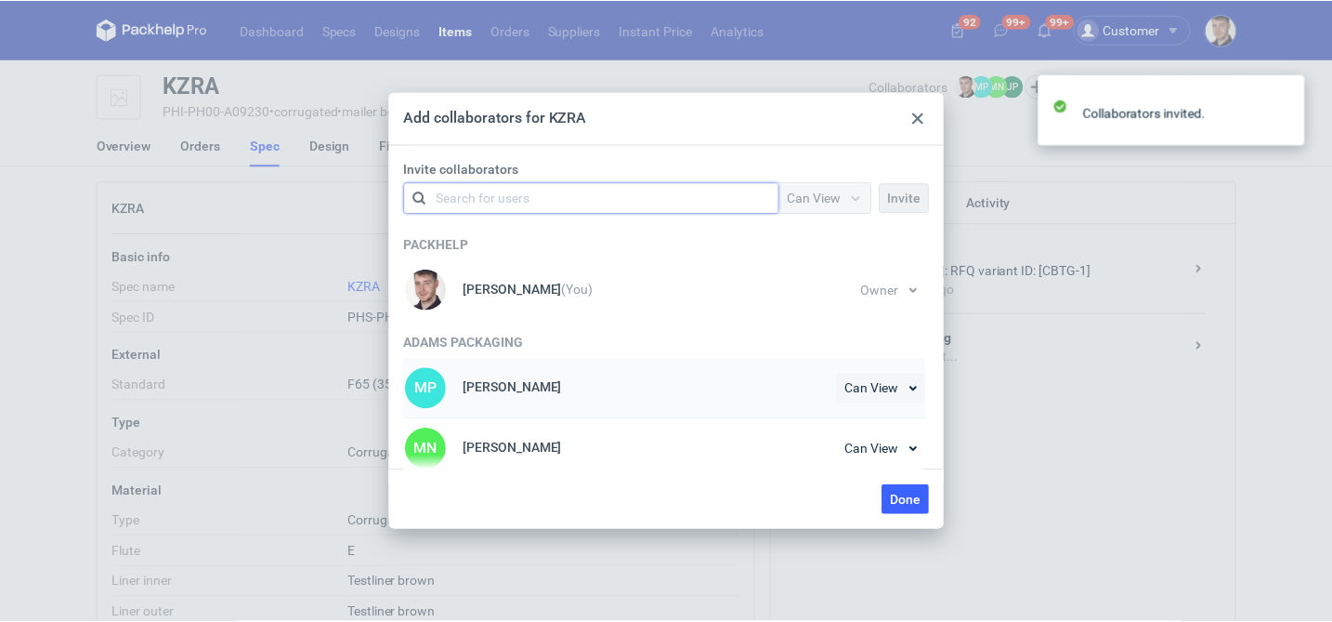
scroll to position [69, 0]
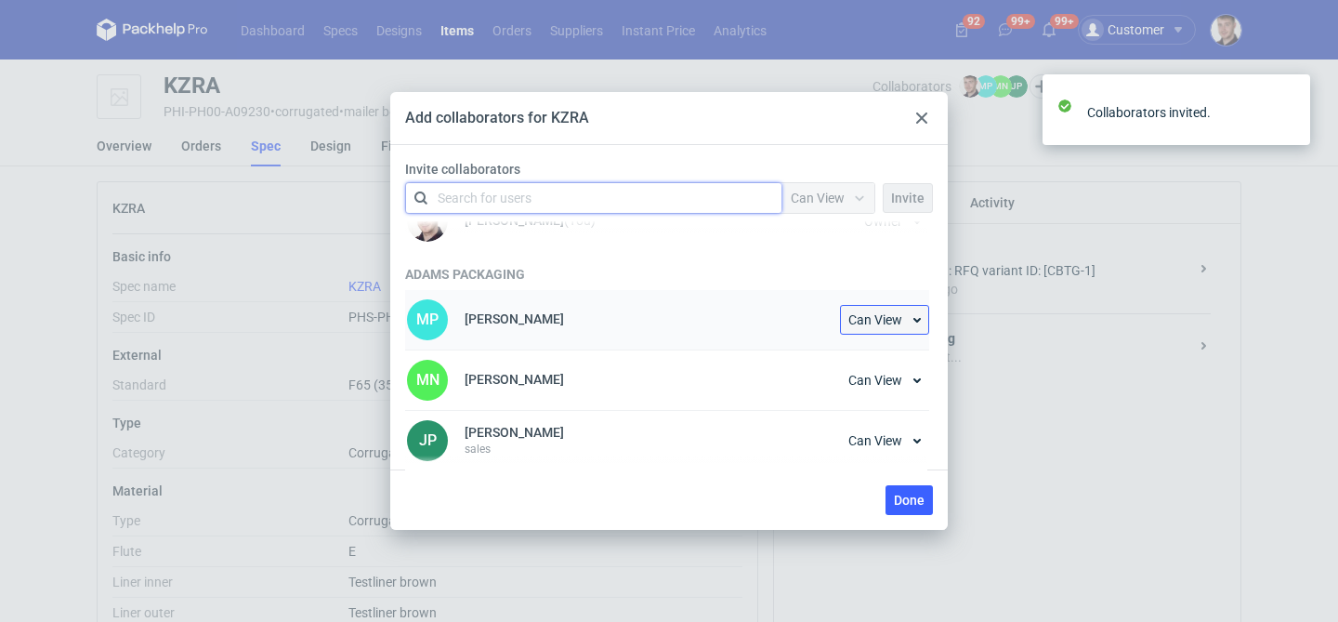
click at [878, 324] on span "Can View" at bounding box center [875, 319] width 54 height 13
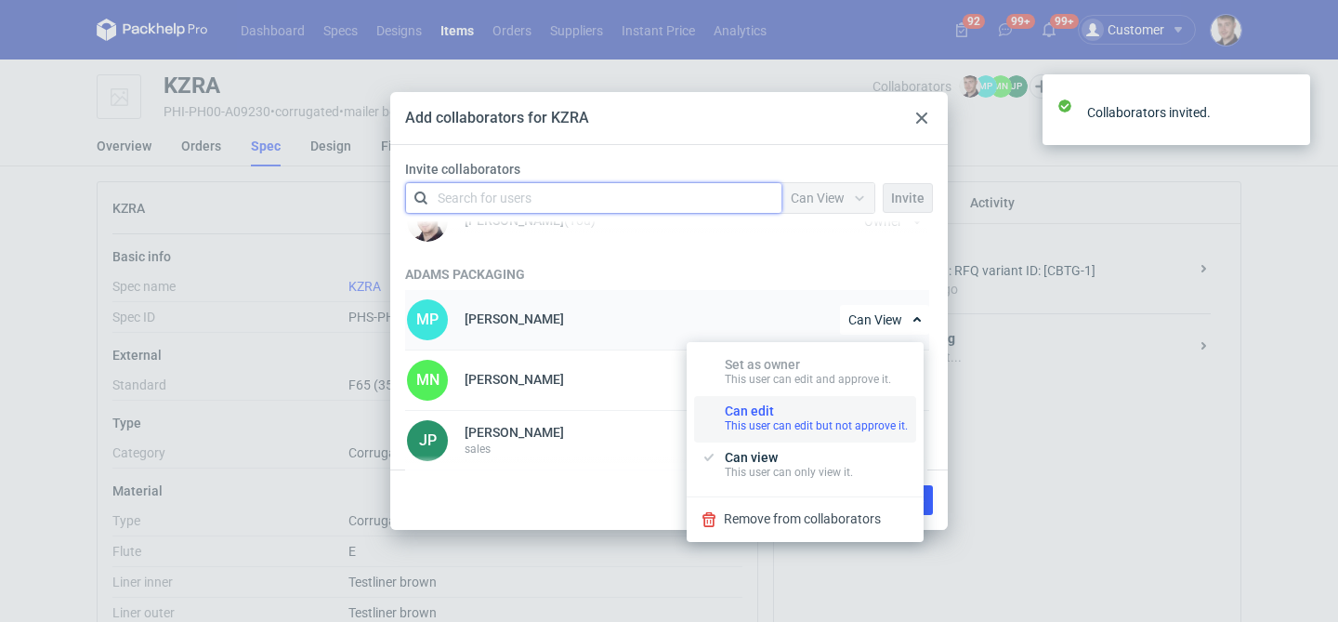
click at [815, 404] on div "Can edit This user can edit but not approve it." at bounding box center [816, 418] width 183 height 30
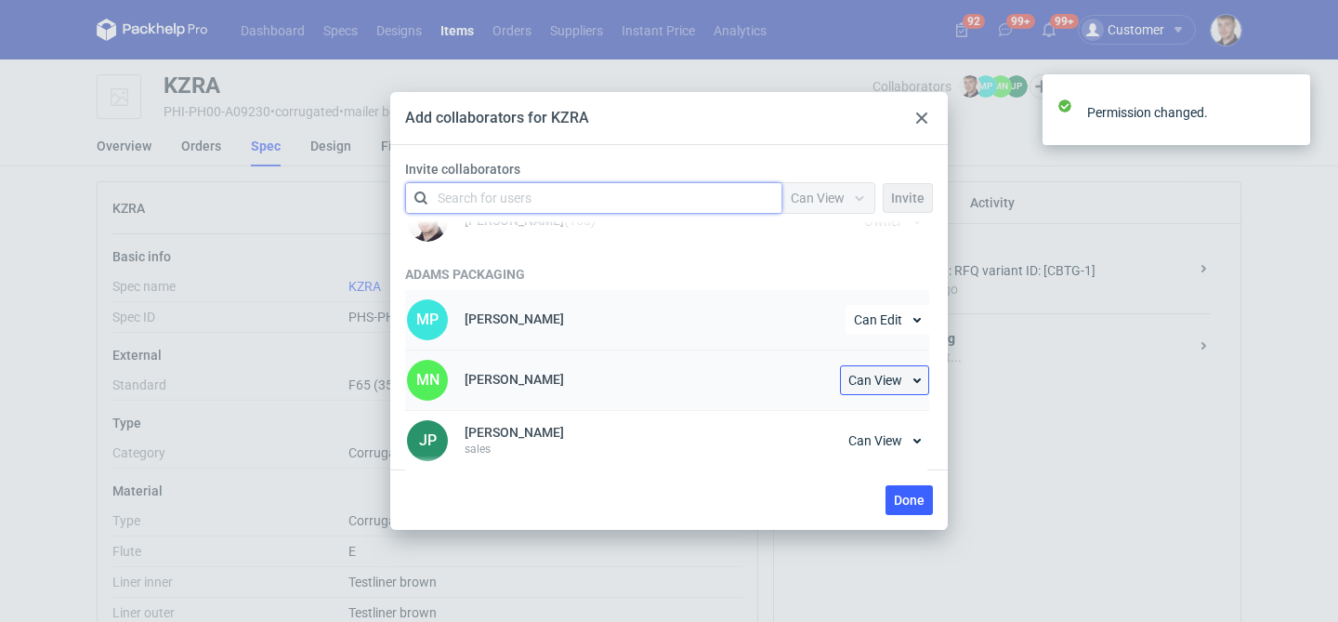
click at [863, 386] on span "Can View" at bounding box center [875, 379] width 54 height 13
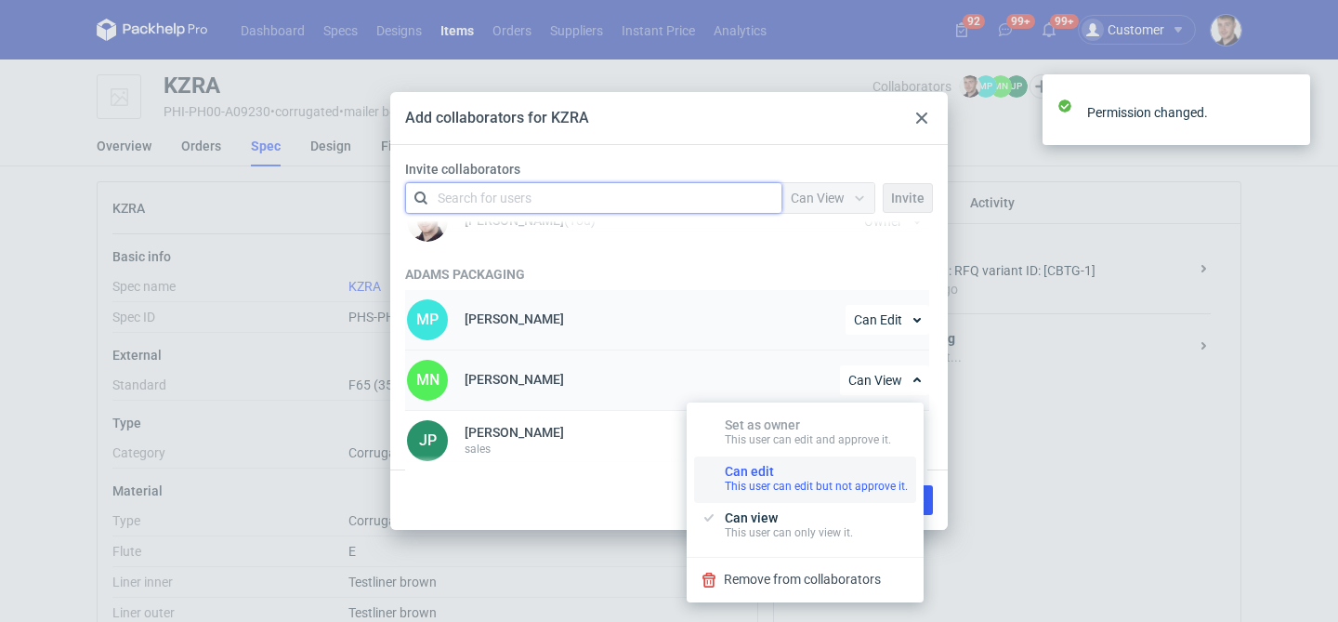
click at [788, 481] on div "This user can edit but not approve it." at bounding box center [816, 485] width 183 height 15
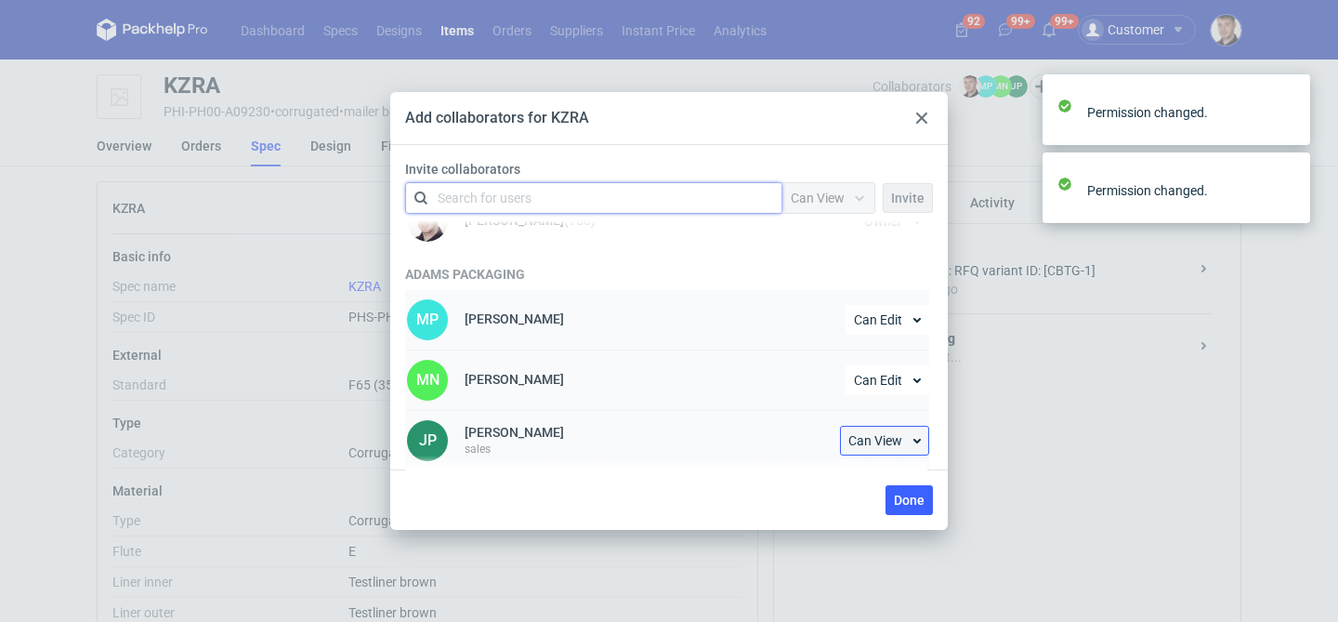
click at [884, 438] on span "Can View" at bounding box center [875, 440] width 54 height 13
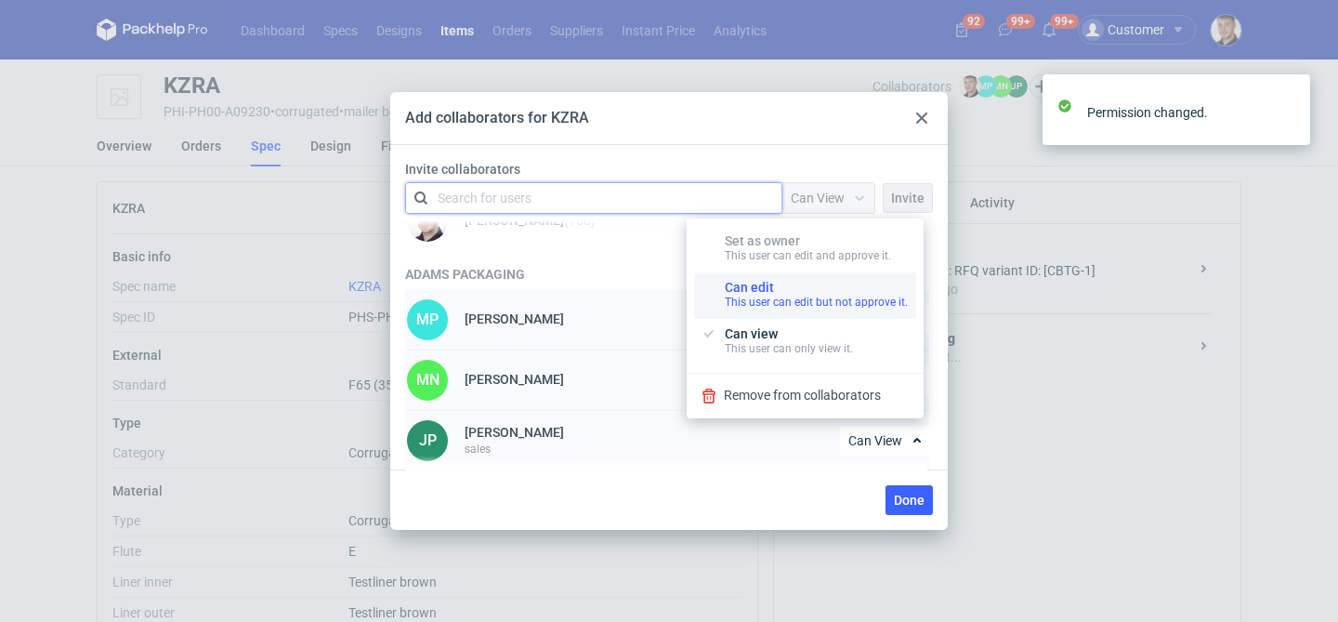
click at [796, 303] on div "This user can edit but not approve it." at bounding box center [816, 301] width 183 height 15
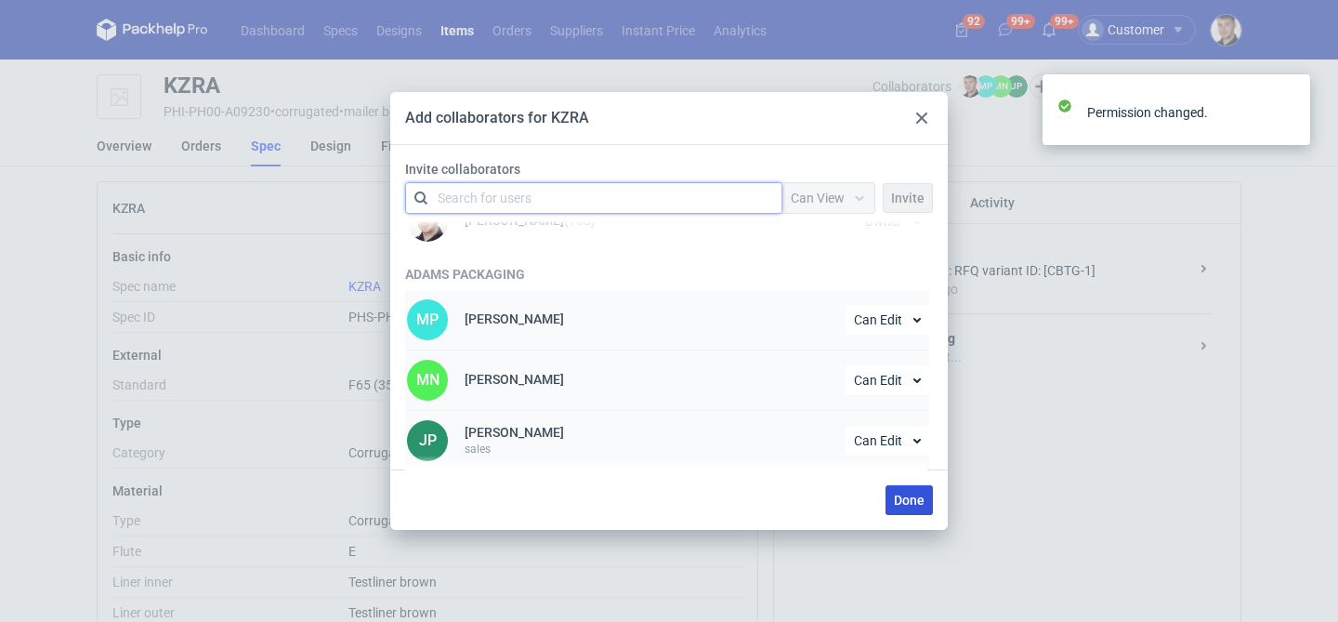
click at [904, 498] on span "Done" at bounding box center [909, 499] width 31 height 13
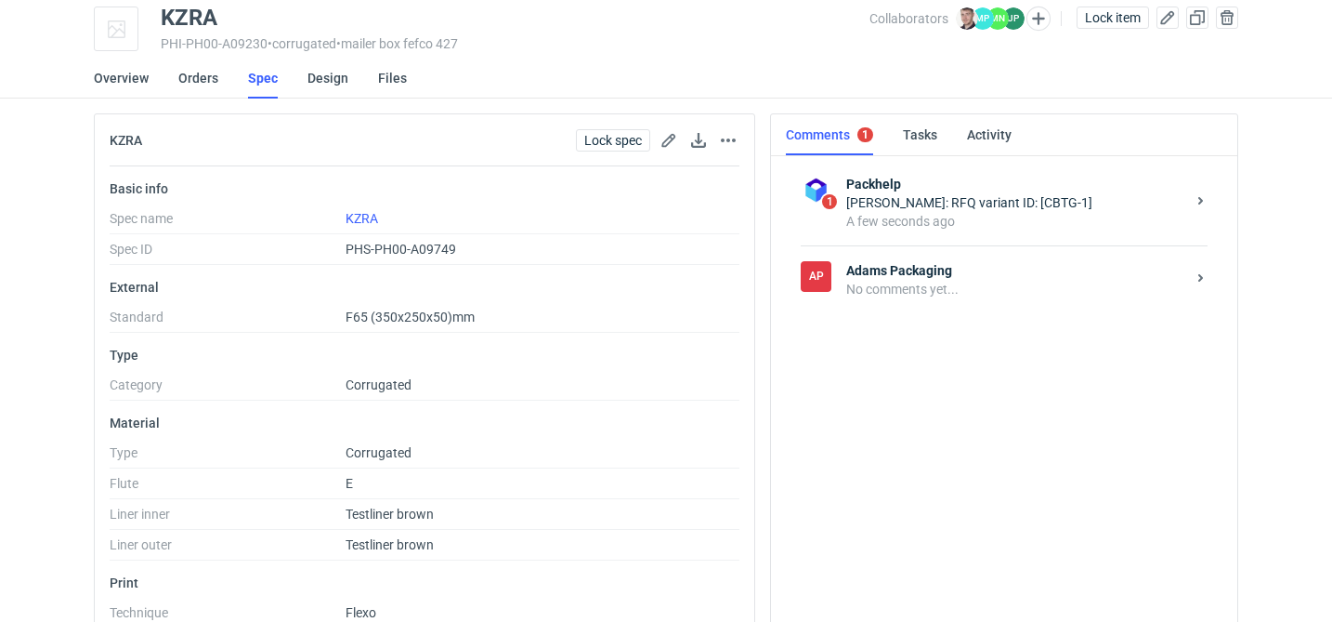
scroll to position [270, 0]
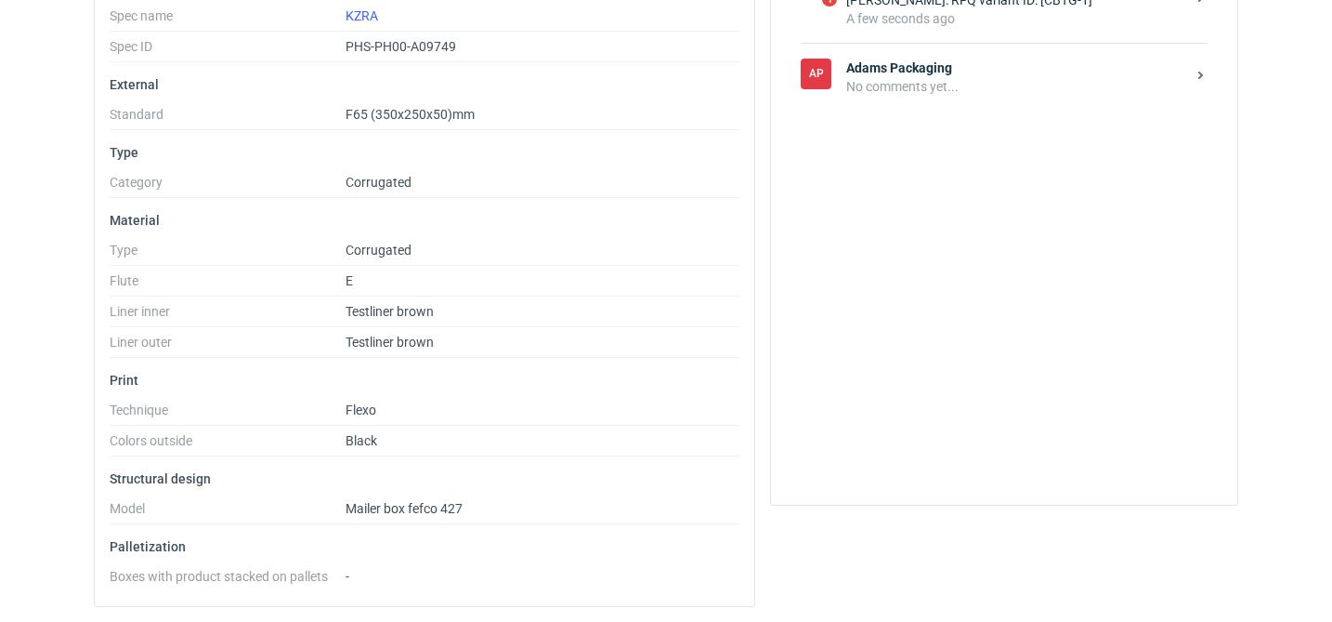
click at [960, 91] on div "No comments yet..." at bounding box center [1015, 86] width 339 height 19
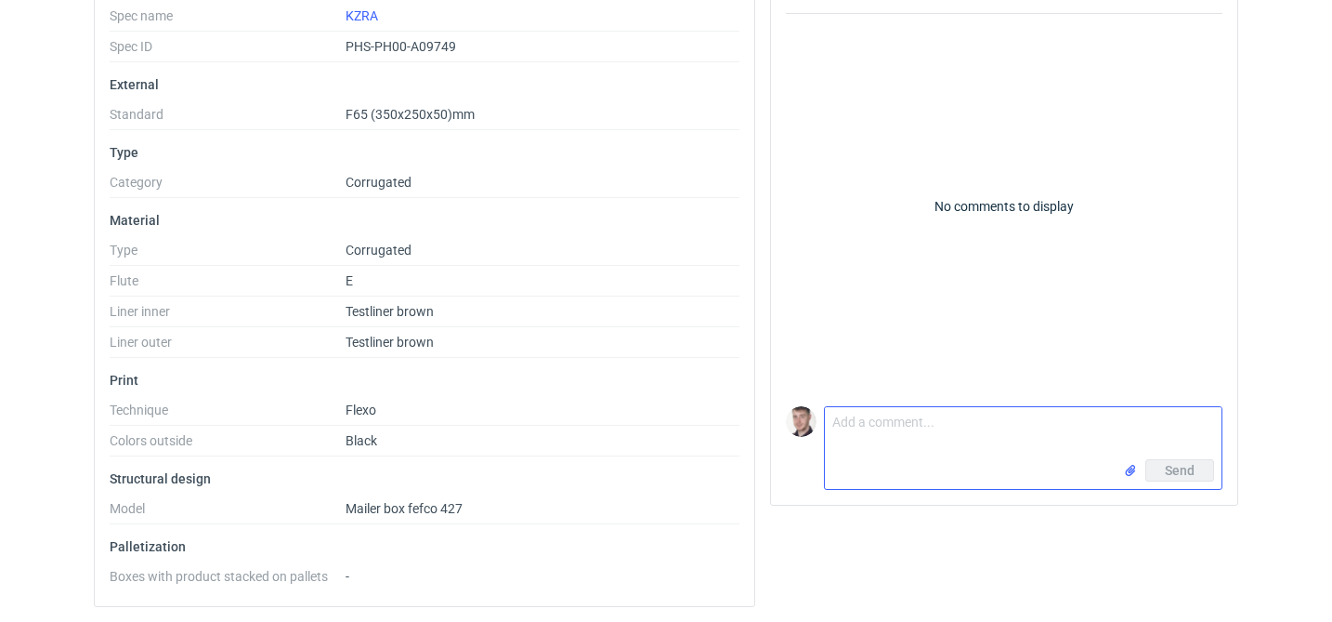
click at [936, 419] on textarea "Comment message" at bounding box center [1023, 433] width 397 height 52
paste textarea "CBTG - 1"
type textarea "CBTG - 1 proszę o siatkę"
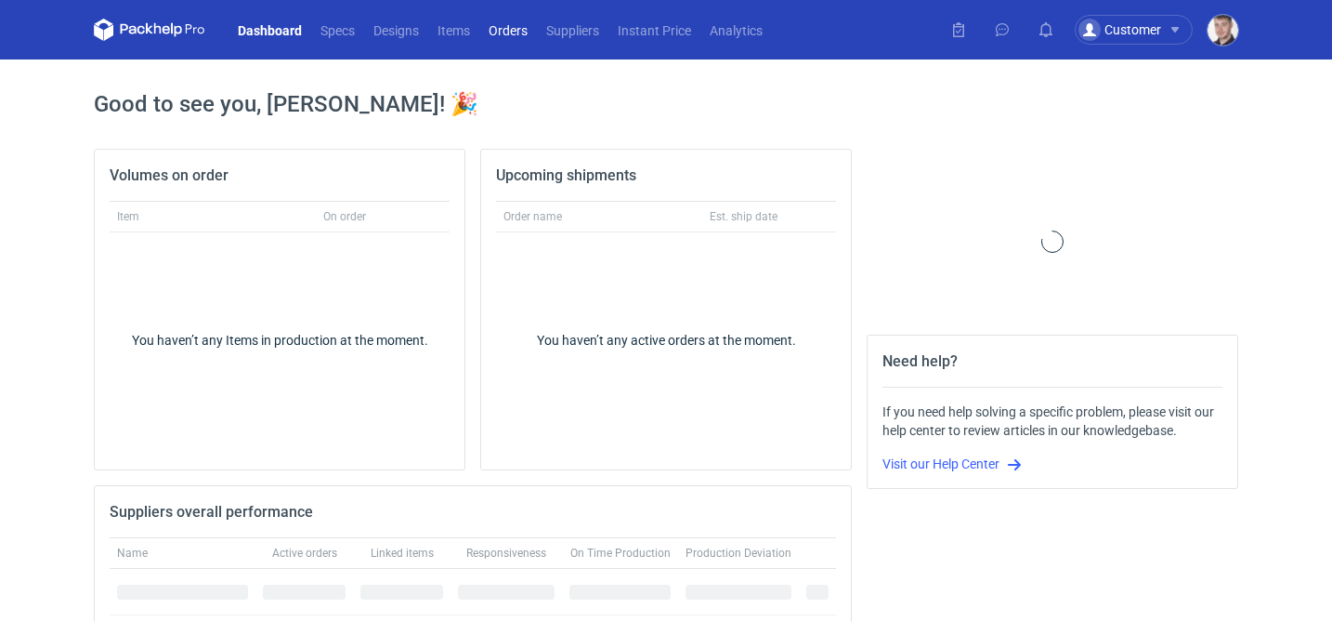
click at [529, 30] on link "Orders" at bounding box center [508, 30] width 58 height 22
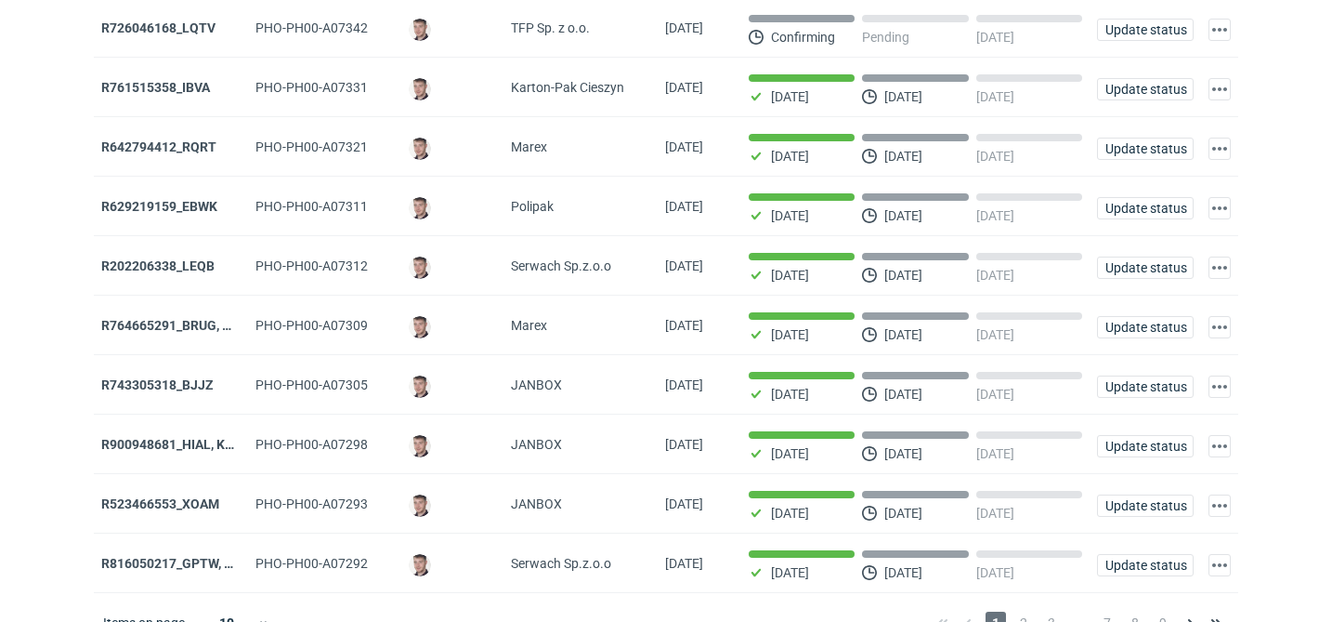
scroll to position [212, 0]
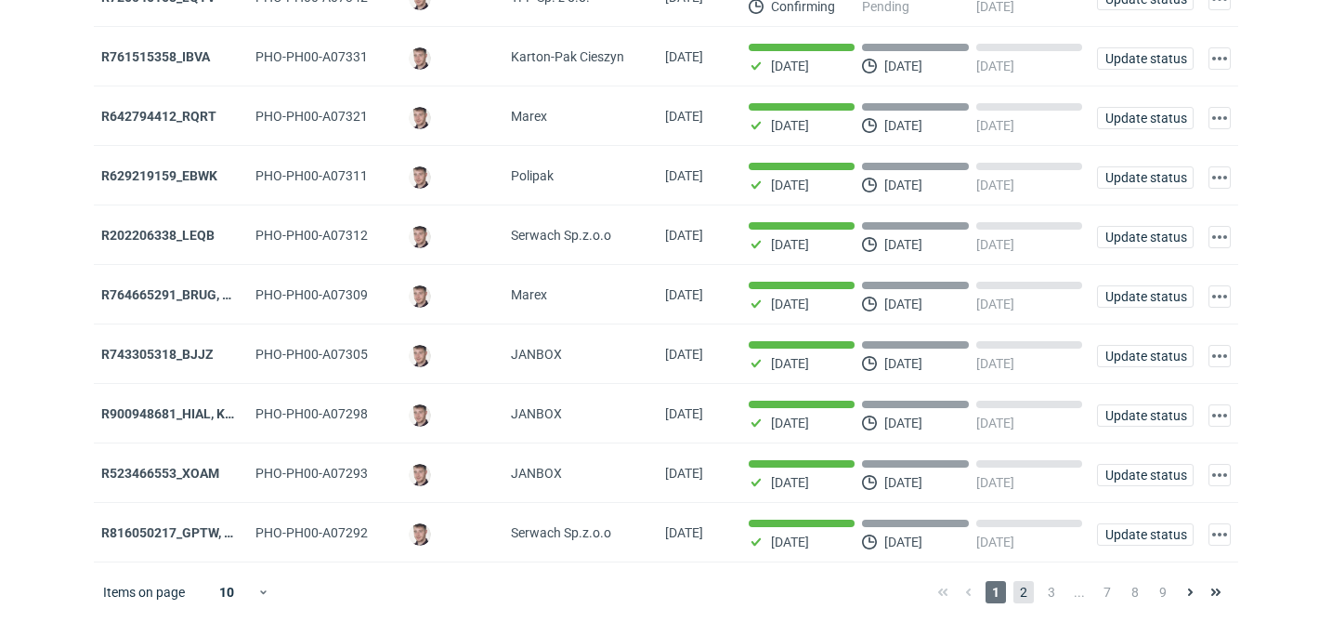
click at [1032, 593] on span "2" at bounding box center [1024, 592] width 20 height 22
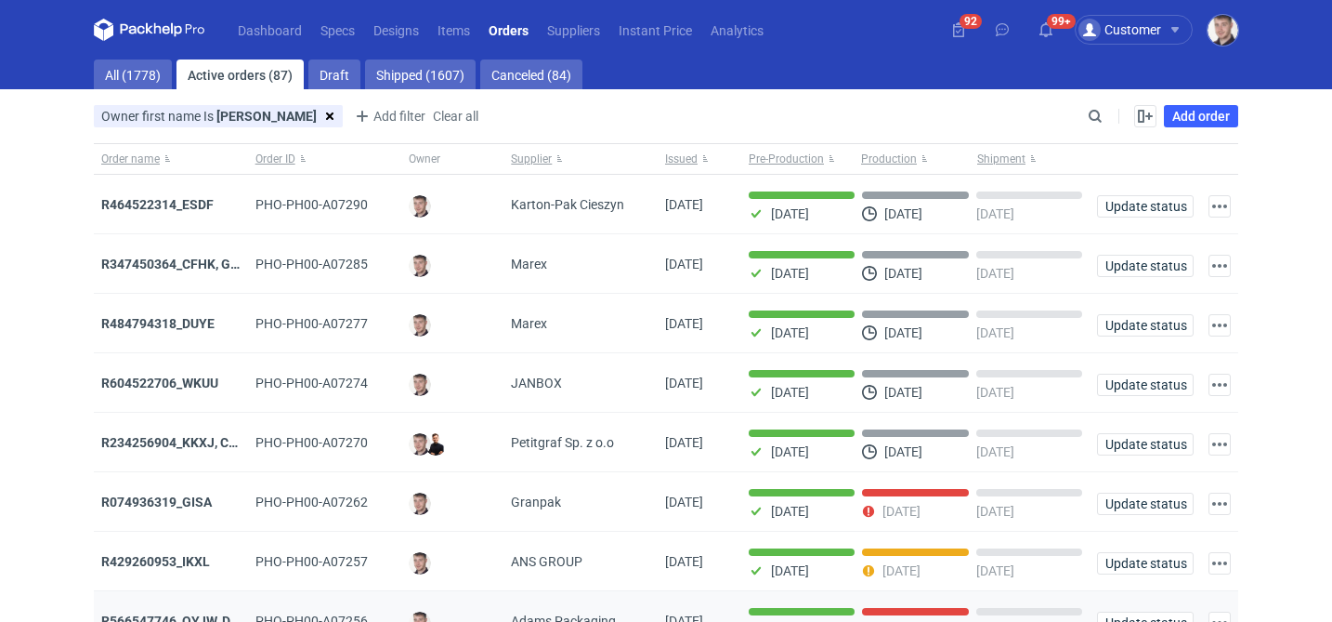
scroll to position [212, 0]
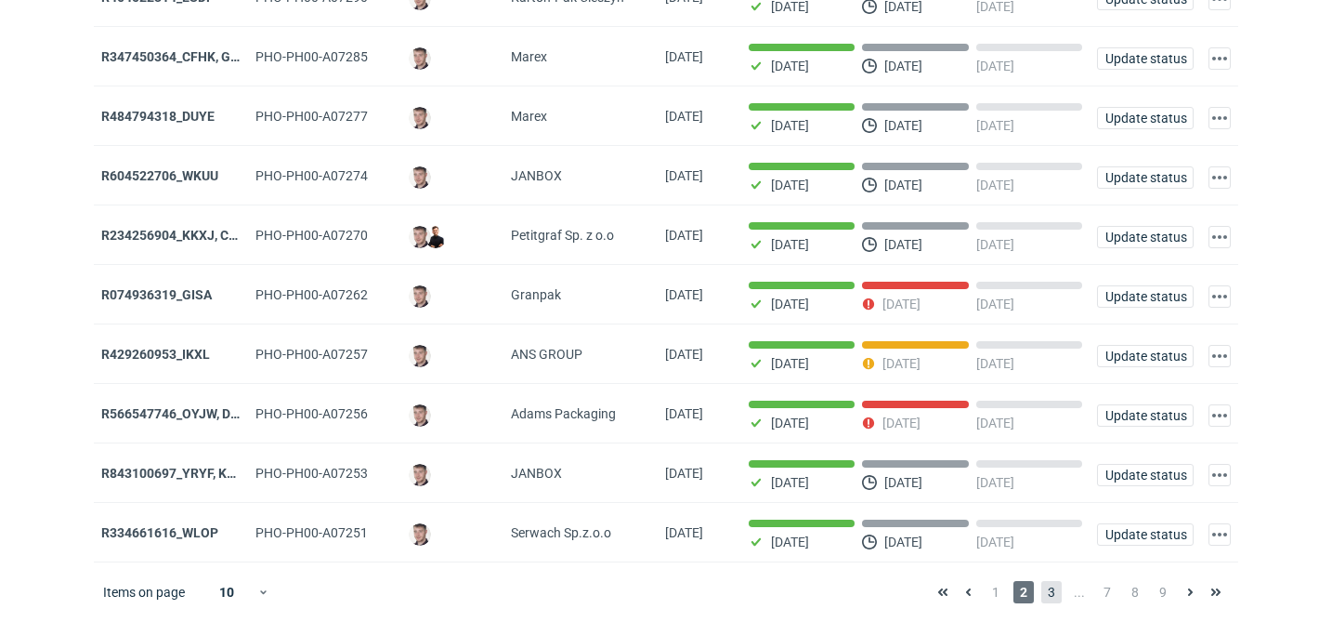
click at [1047, 597] on span "3" at bounding box center [1051, 592] width 20 height 22
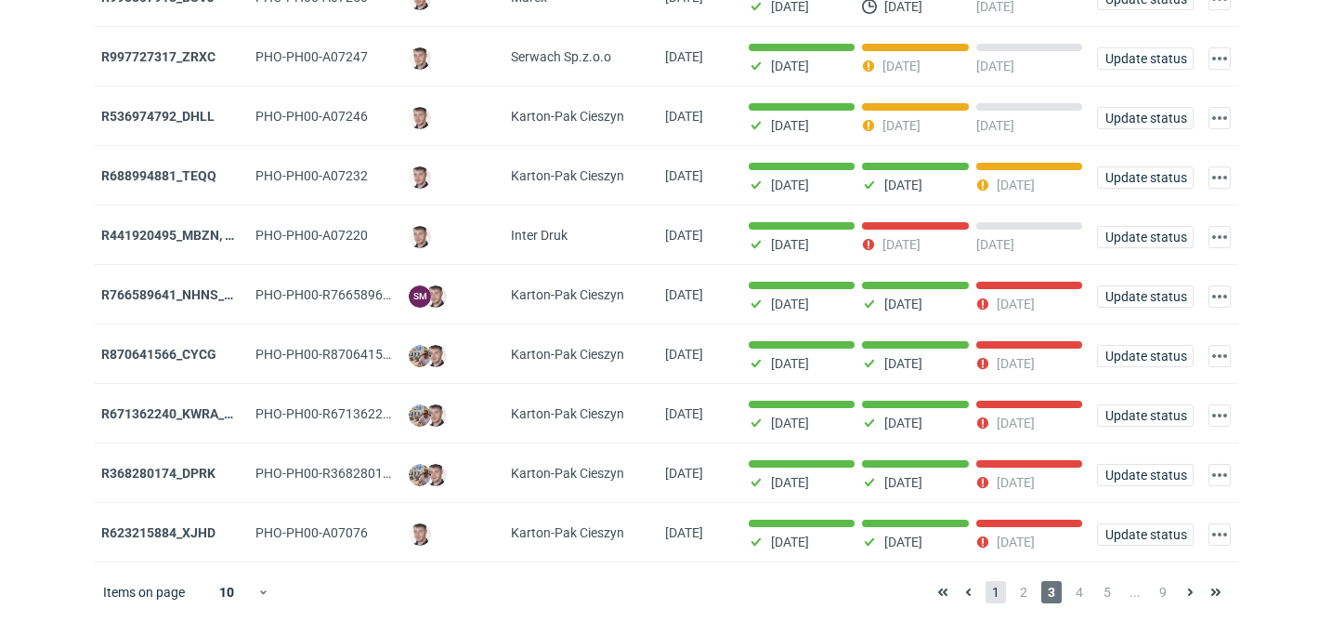
click at [1002, 595] on span "1" at bounding box center [996, 592] width 20 height 22
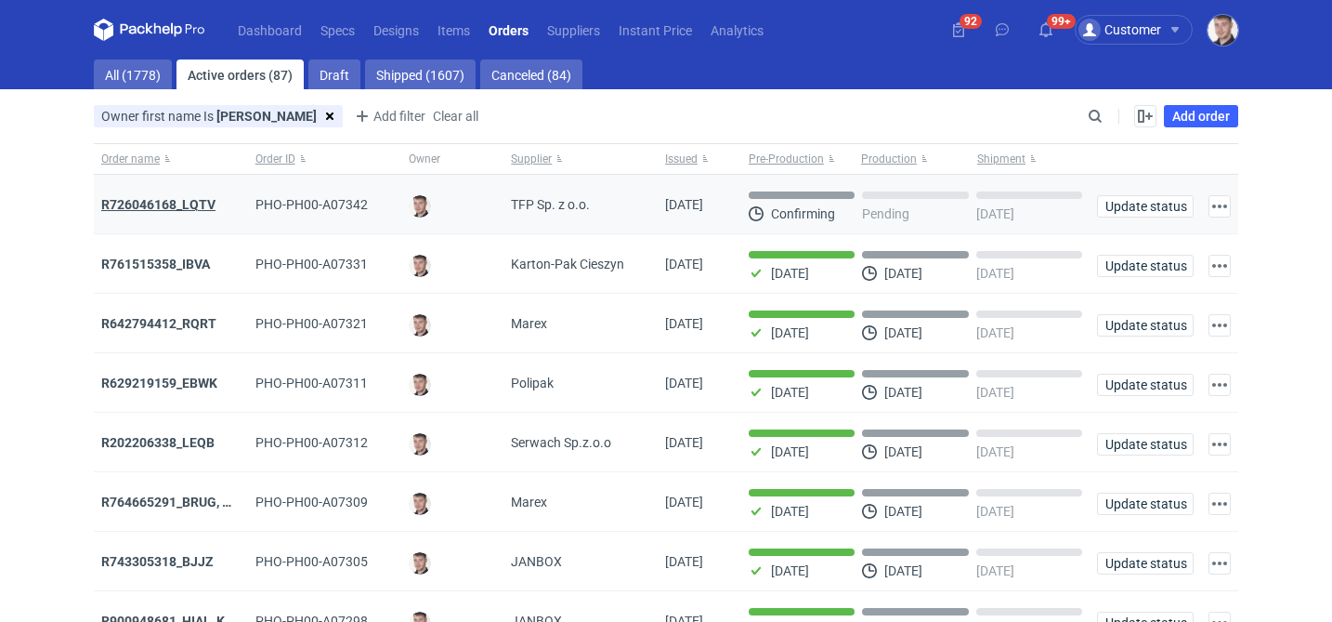
click at [172, 199] on strong "R726046168_LQTV" at bounding box center [158, 204] width 114 height 15
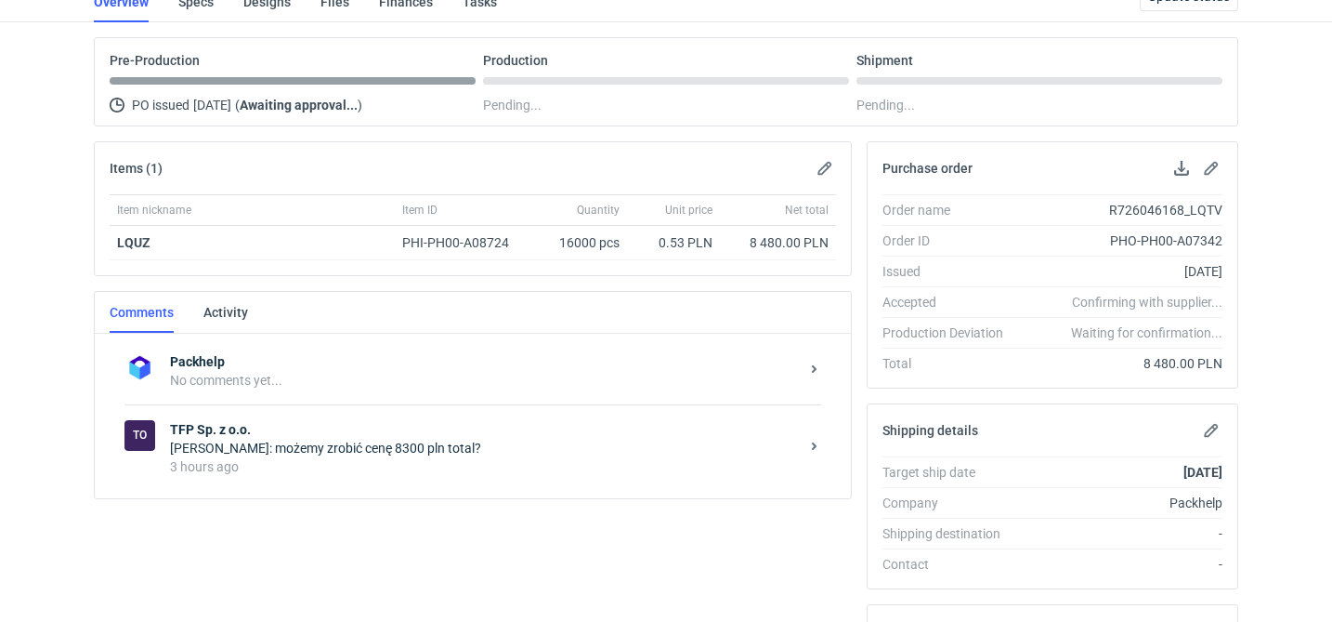
scroll to position [162, 0]
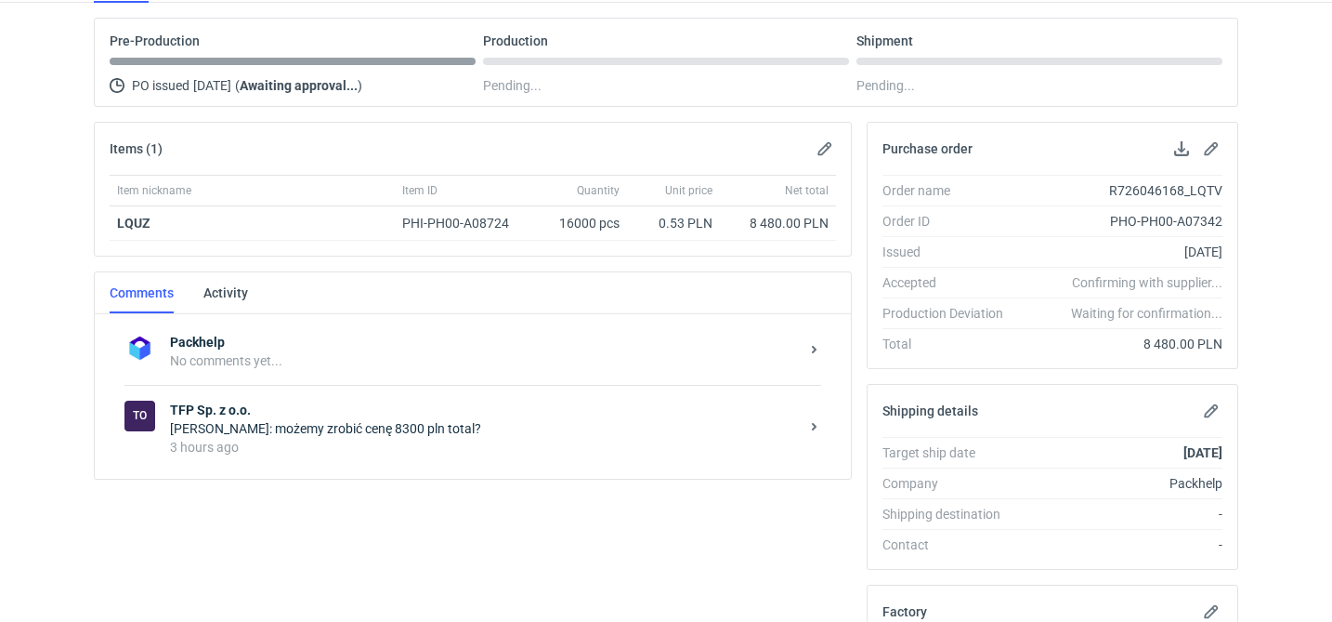
click at [331, 436] on div "[PERSON_NAME]: możemy zrobić cenę 8300 pln total?" at bounding box center [484, 428] width 629 height 19
